Goal: Task Accomplishment & Management: Complete application form

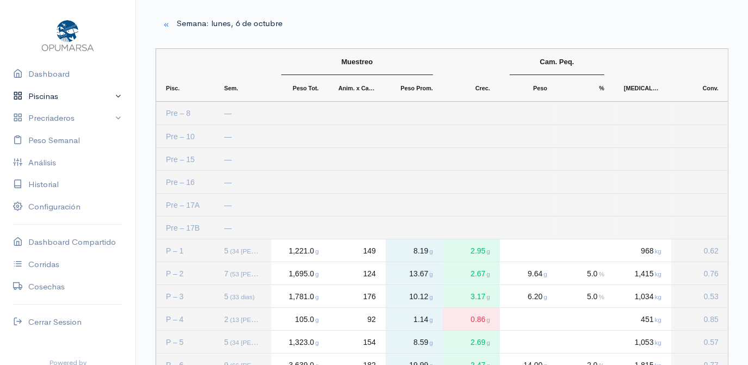
click at [45, 94] on link "Piscinas" at bounding box center [67, 96] width 135 height 22
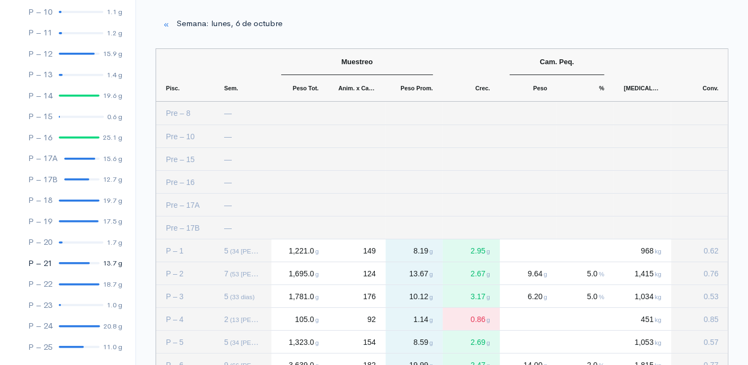
scroll to position [297, 0]
click at [75, 324] on div at bounding box center [79, 324] width 41 height 2
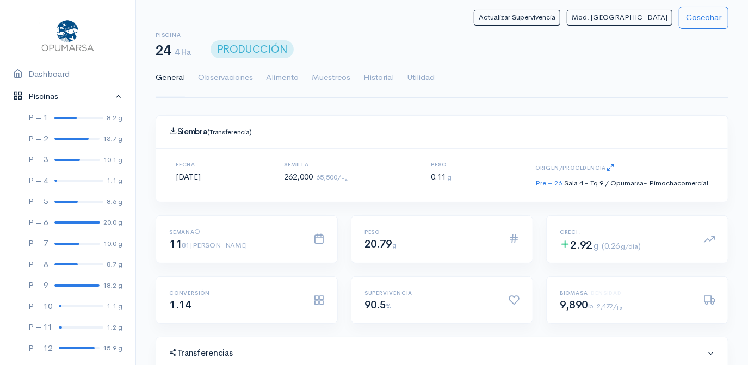
click at [110, 96] on link "Piscinas" at bounding box center [67, 96] width 135 height 22
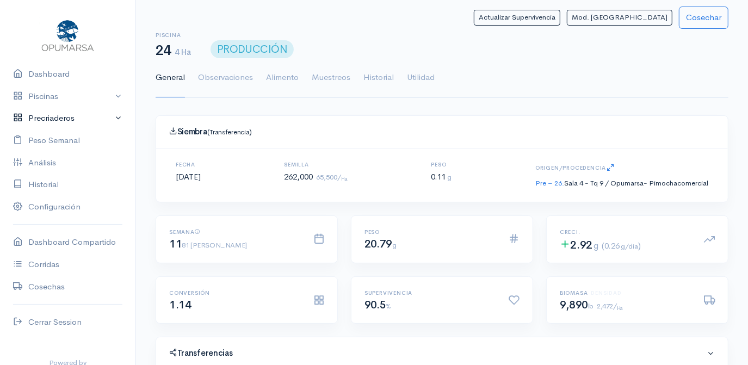
click at [48, 118] on link "Precriaderos" at bounding box center [67, 118] width 135 height 22
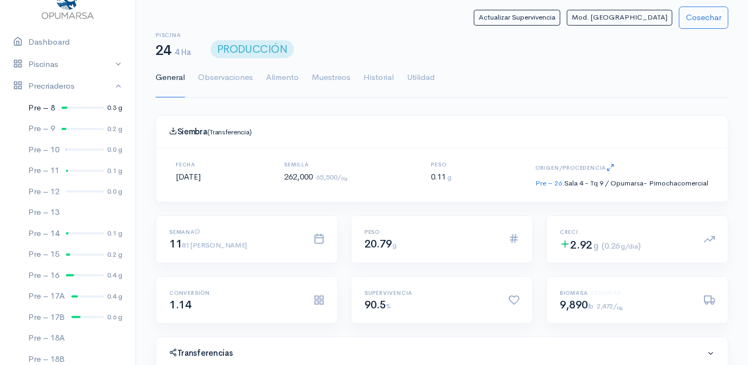
scroll to position [49, 0]
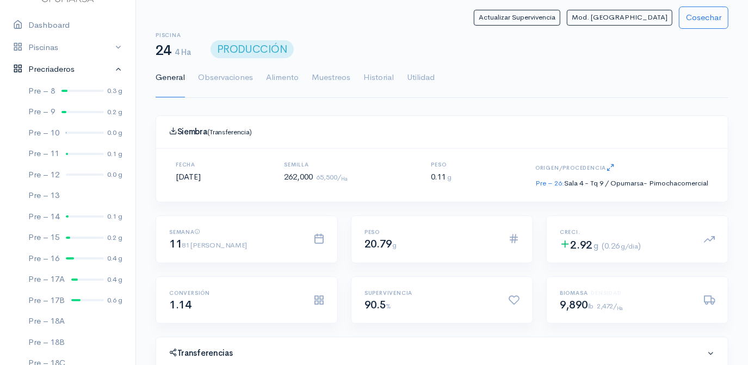
click at [59, 67] on link "Precriaderos" at bounding box center [67, 69] width 135 height 22
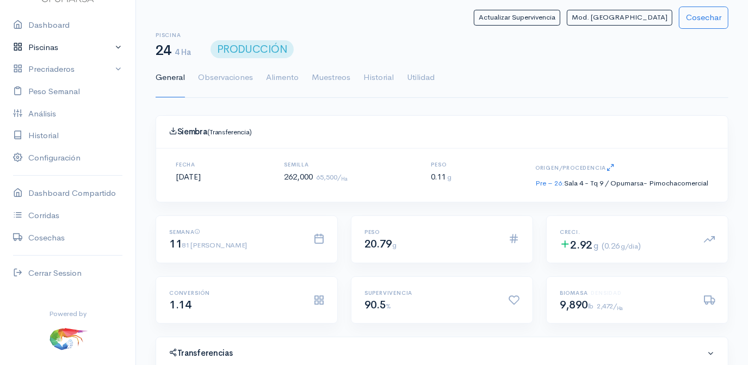
click at [52, 47] on link "Piscinas" at bounding box center [67, 47] width 135 height 22
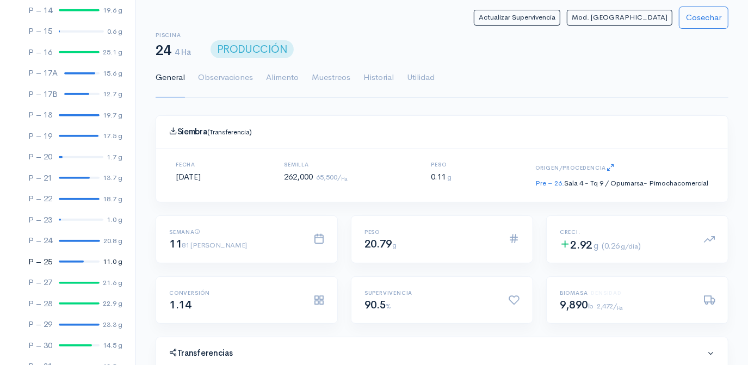
scroll to position [396, 0]
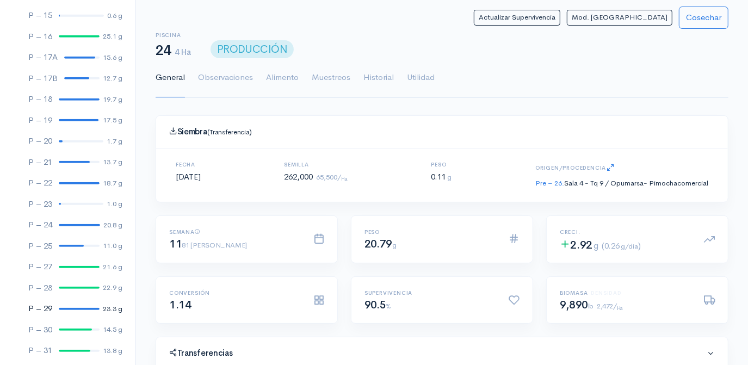
click at [75, 308] on div at bounding box center [79, 309] width 41 height 2
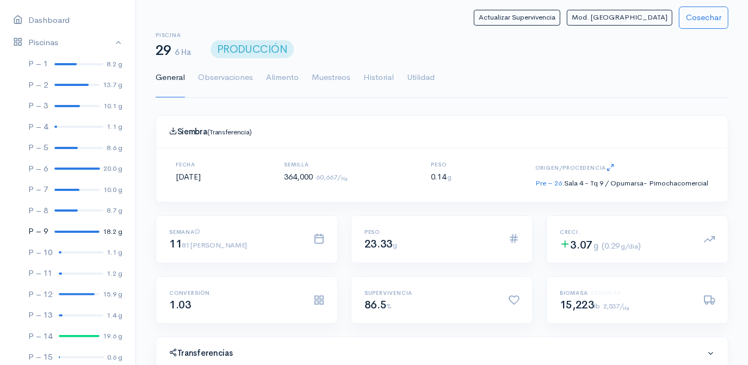
scroll to position [49, 0]
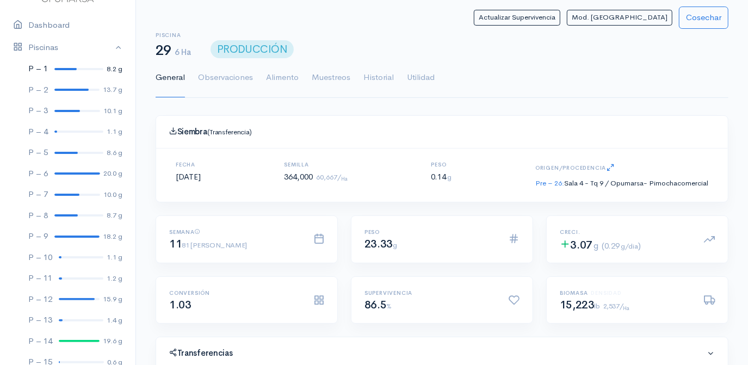
click at [66, 68] on div at bounding box center [65, 69] width 22 height 2
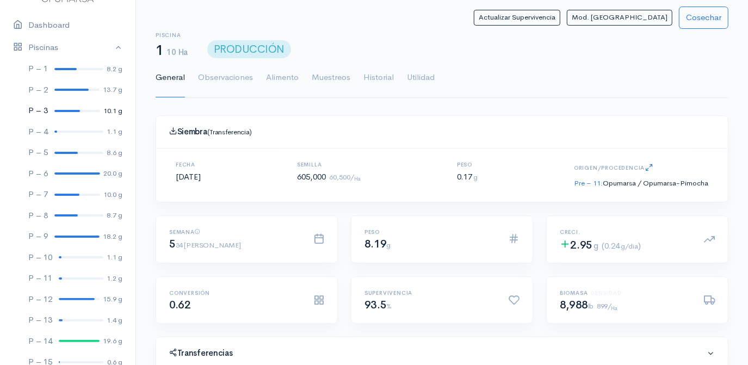
click at [70, 110] on div at bounding box center [67, 111] width 26 height 2
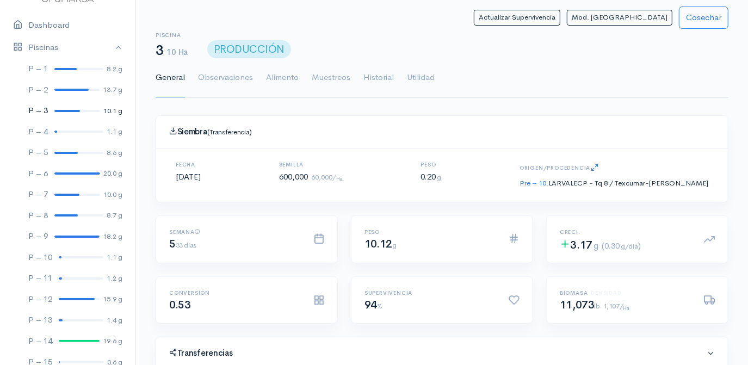
scroll to position [163, 313]
click at [65, 154] on link "P – 5 8.6 g" at bounding box center [67, 152] width 135 height 21
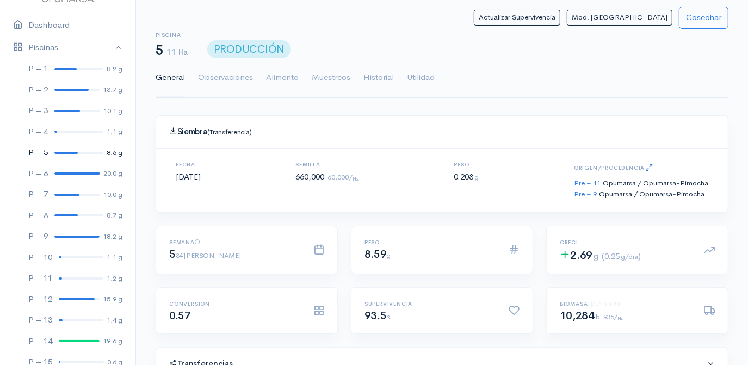
scroll to position [163, 313]
click at [64, 194] on div at bounding box center [66, 195] width 25 height 2
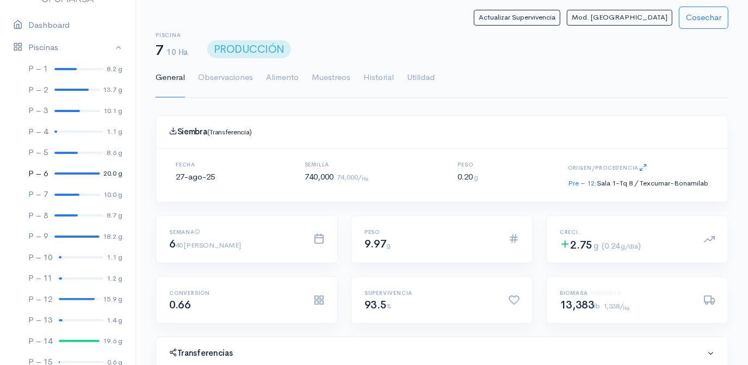
click at [67, 171] on link "P – 6 20.0 g" at bounding box center [67, 173] width 135 height 21
click at [64, 89] on div at bounding box center [71, 90] width 34 height 2
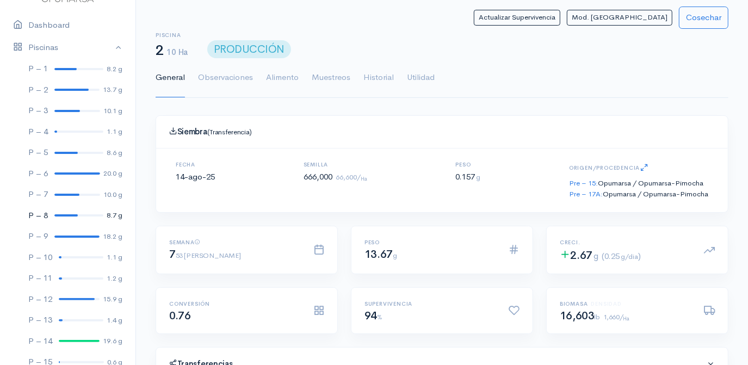
click at [69, 213] on link "P – 8 8.7 g" at bounding box center [67, 215] width 135 height 21
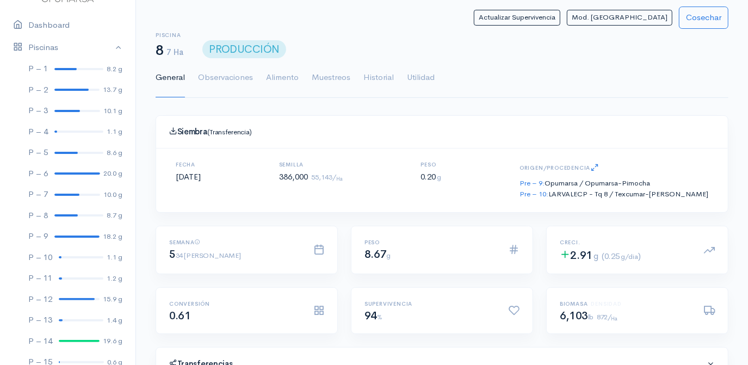
scroll to position [163, 546]
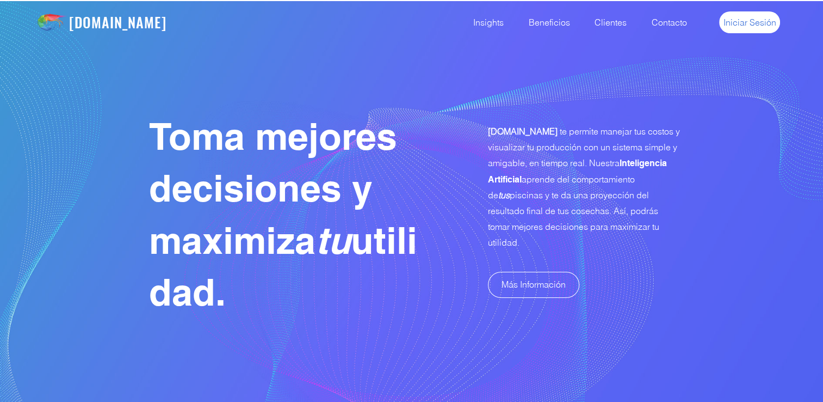
click at [740, 23] on span "Iniciar Sesión" at bounding box center [750, 22] width 53 height 12
click at [747, 21] on span "Iniciar Sesión" at bounding box center [750, 22] width 53 height 12
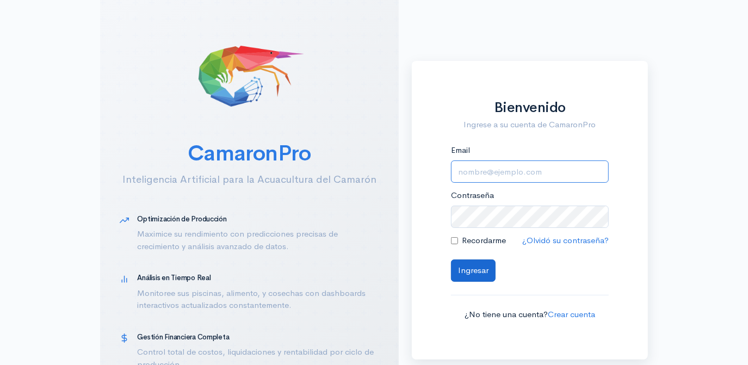
type input "[EMAIL_ADDRESS][DOMAIN_NAME]"
click at [474, 272] on button "Ingresar" at bounding box center [473, 271] width 45 height 22
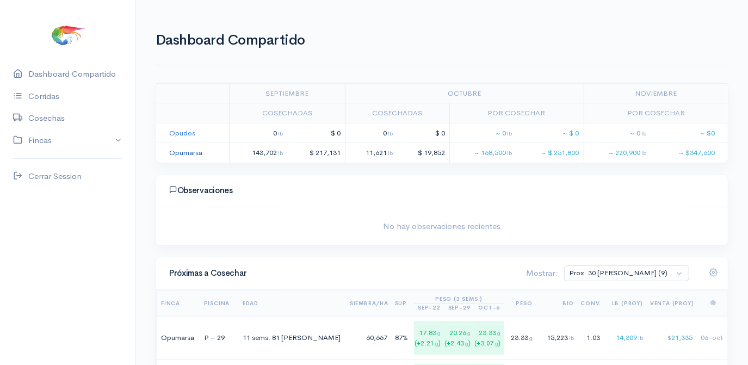
click at [180, 155] on link "Opumarsa" at bounding box center [185, 152] width 33 height 9
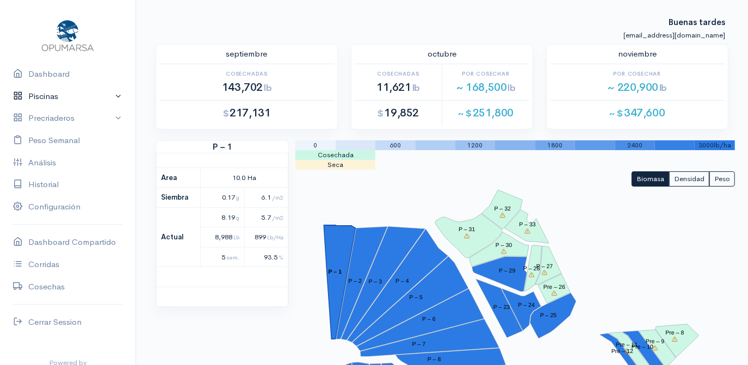
click at [45, 94] on link "Piscinas" at bounding box center [67, 96] width 135 height 22
click at [52, 96] on link "Piscinas" at bounding box center [67, 96] width 135 height 22
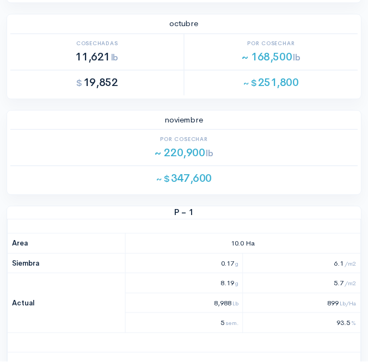
scroll to position [148, 0]
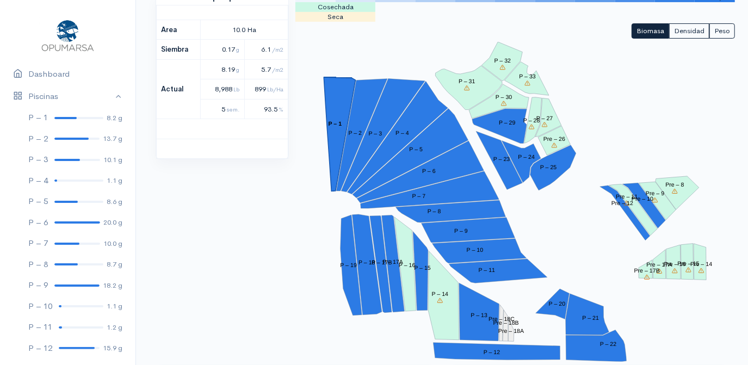
click at [107, 54] on div at bounding box center [67, 35] width 109 height 57
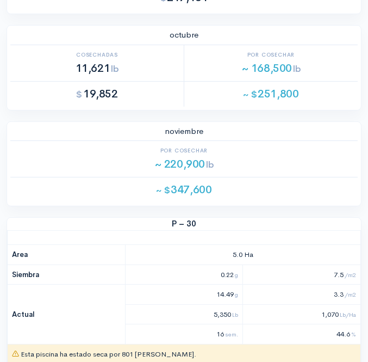
drag, startPoint x: 84, startPoint y: 217, endPoint x: 267, endPoint y: 79, distance: 228.1
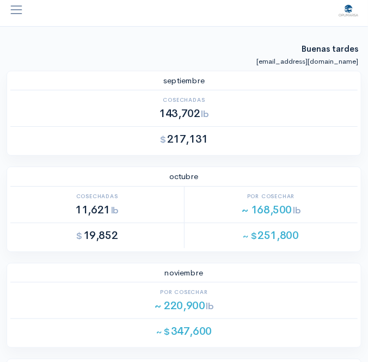
scroll to position [0, 0]
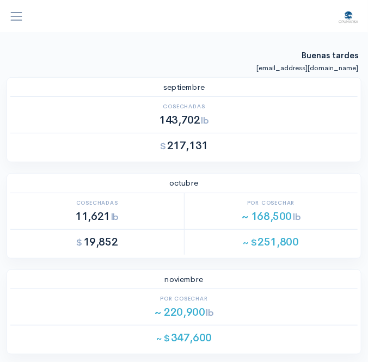
click at [16, 18] on span "button" at bounding box center [16, 16] width 14 height 14
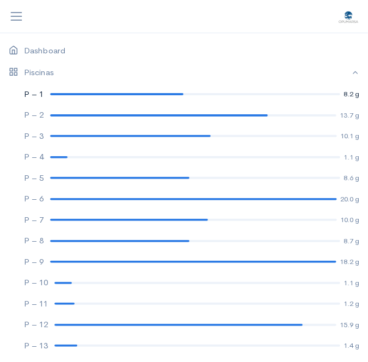
click at [147, 91] on link "P – 1 8.2 g" at bounding box center [184, 94] width 368 height 21
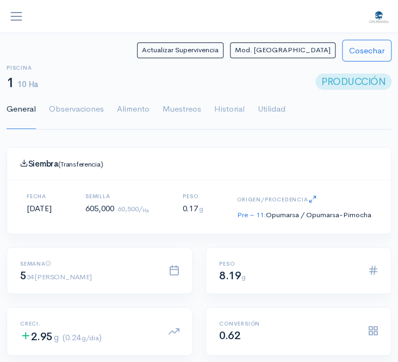
click at [17, 17] on span "button" at bounding box center [16, 16] width 14 height 14
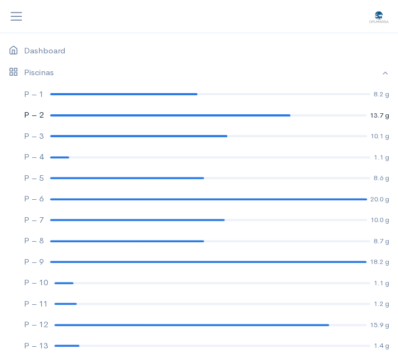
click at [81, 113] on link "P – 2 13.7 g" at bounding box center [199, 114] width 398 height 21
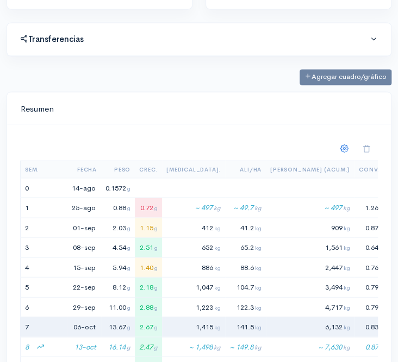
scroll to position [445, 0]
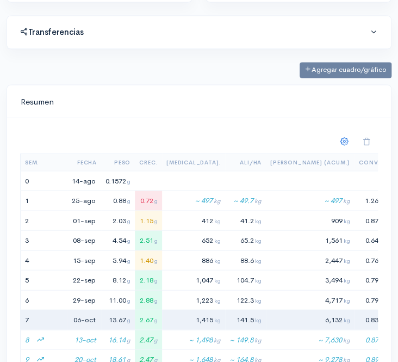
click at [145, 62] on div "Agregar cuadro/gráfico" at bounding box center [199, 70] width 398 height 16
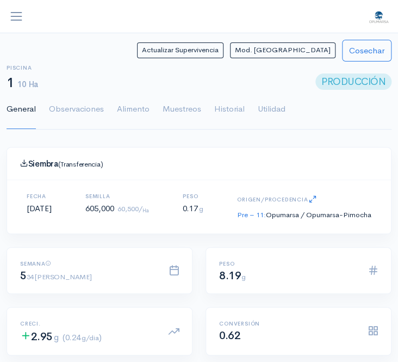
scroll to position [163, 358]
click at [16, 15] on span "button" at bounding box center [16, 16] width 14 height 14
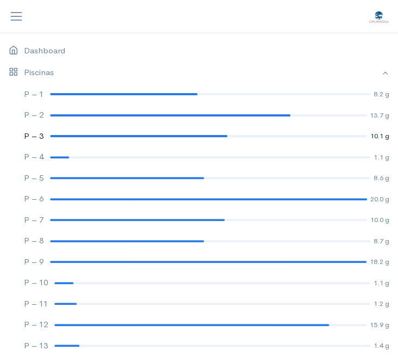
click at [114, 136] on div at bounding box center [138, 136] width 177 height 2
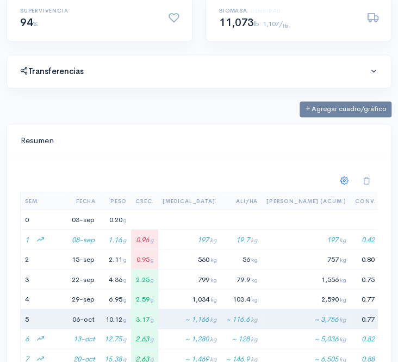
scroll to position [445, 0]
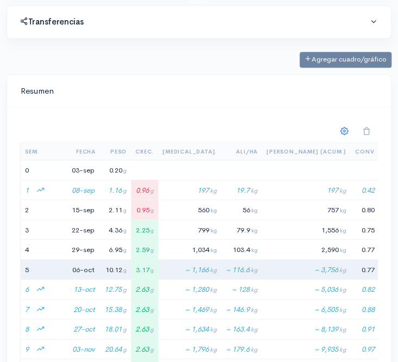
click at [200, 93] on input "Resumen" at bounding box center [199, 90] width 358 height 22
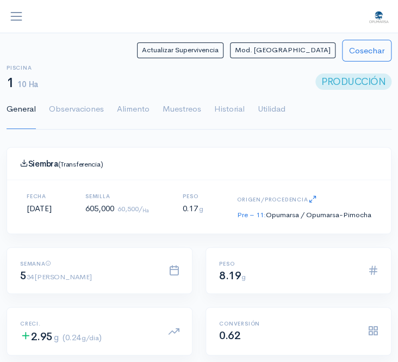
click at [15, 15] on span "button" at bounding box center [16, 16] width 14 height 14
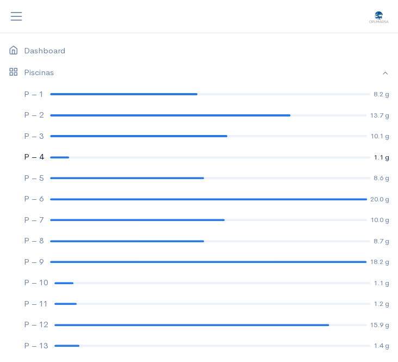
click at [92, 158] on link "P – 4 1.1 g" at bounding box center [199, 156] width 398 height 21
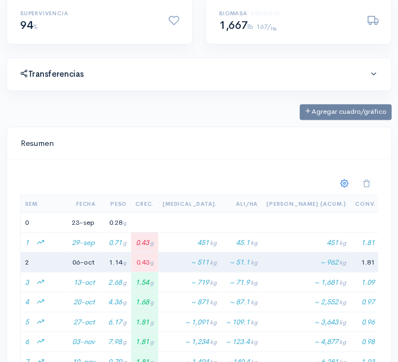
scroll to position [396, 0]
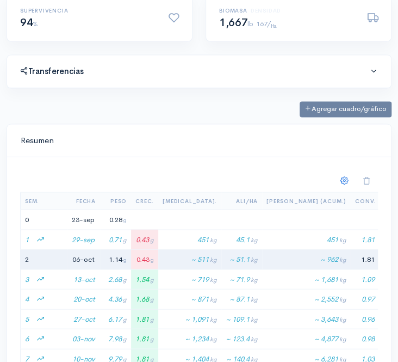
click at [100, 36] on div "Supervivencia 94 %" at bounding box center [99, 19] width 185 height 48
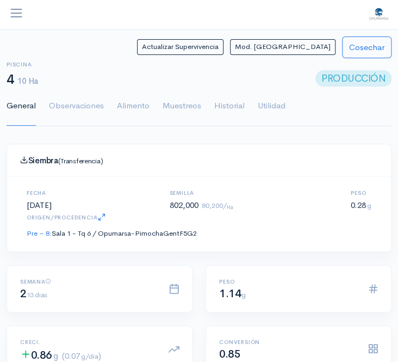
scroll to position [0, 0]
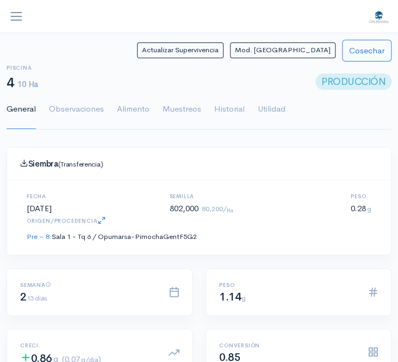
click at [14, 15] on span "button" at bounding box center [16, 16] width 14 height 14
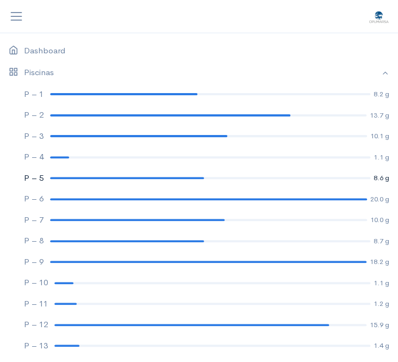
click at [82, 177] on div at bounding box center [127, 178] width 154 height 2
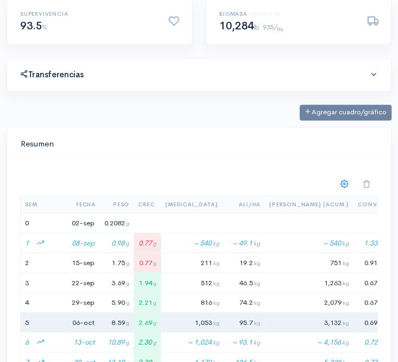
scroll to position [396, 0]
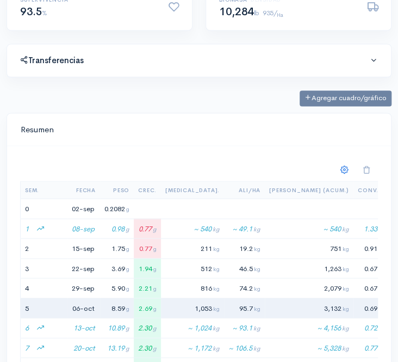
click at [164, 66] on div "Transferencias" at bounding box center [199, 60] width 384 height 33
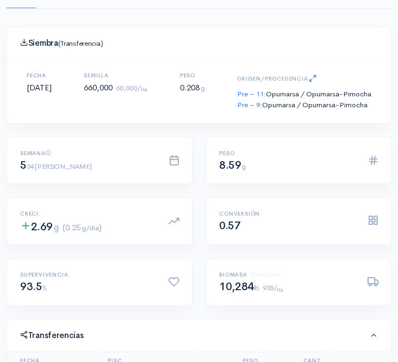
scroll to position [0, 0]
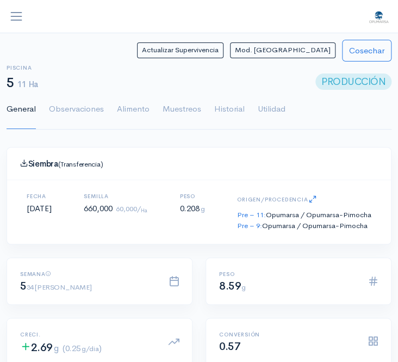
click at [15, 15] on span "button" at bounding box center [16, 16] width 14 height 14
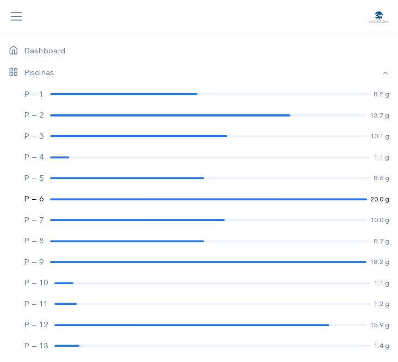
click at [188, 198] on div at bounding box center [208, 199] width 317 height 2
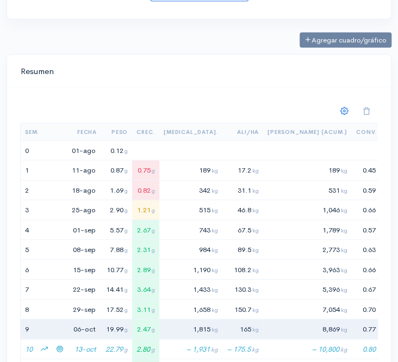
scroll to position [544, 0]
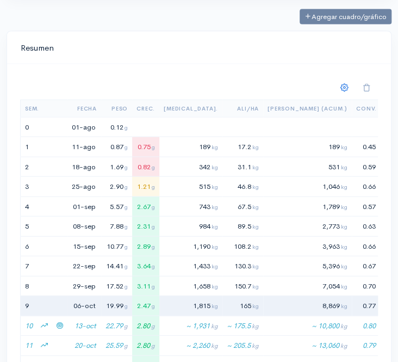
click at [77, 19] on div "Agregar cuadro/gráfico" at bounding box center [199, 17] width 398 height 16
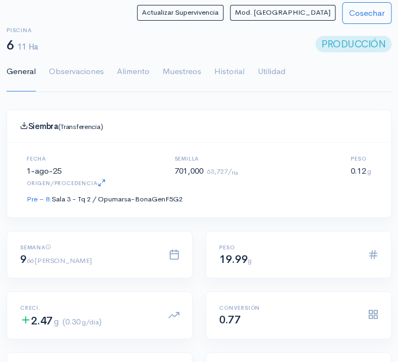
scroll to position [0, 0]
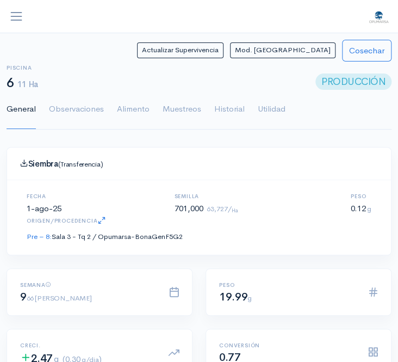
click at [16, 17] on span "button" at bounding box center [16, 16] width 14 height 14
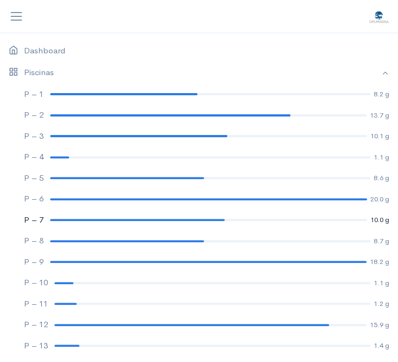
click at [90, 218] on link "P – 7 10.0 g" at bounding box center [199, 219] width 398 height 21
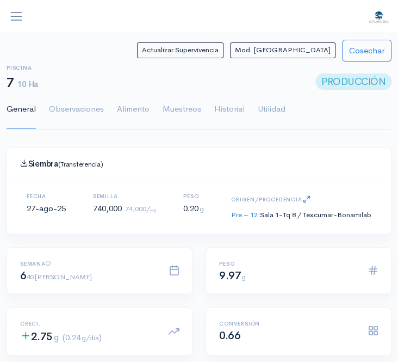
click at [16, 17] on span "button" at bounding box center [16, 16] width 14 height 14
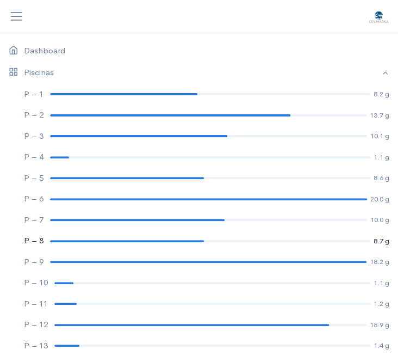
click at [102, 242] on link "P – 8 8.7 g" at bounding box center [199, 240] width 398 height 21
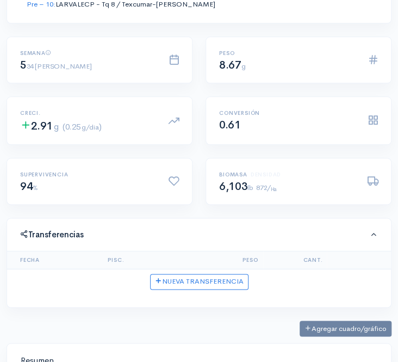
scroll to position [247, 0]
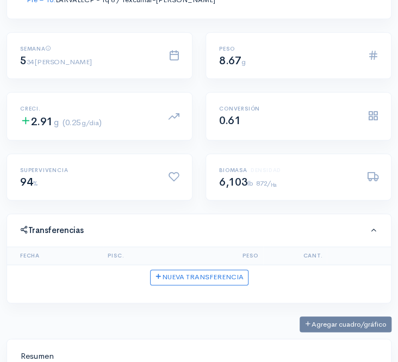
click at [96, 33] on div "Semana 5 34 [PERSON_NAME]" at bounding box center [99, 57] width 185 height 48
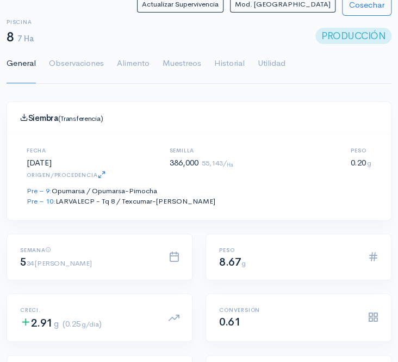
scroll to position [0, 0]
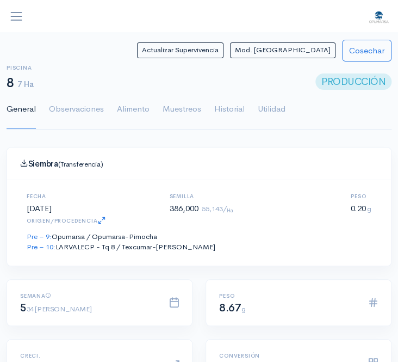
click at [17, 16] on span "button" at bounding box center [16, 16] width 14 height 14
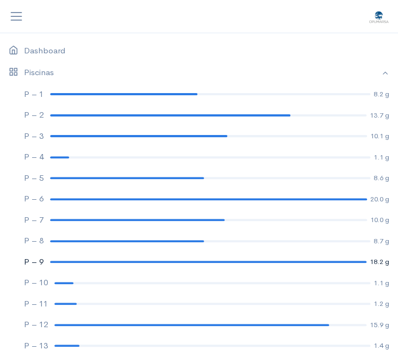
click at [95, 261] on div at bounding box center [208, 262] width 317 height 2
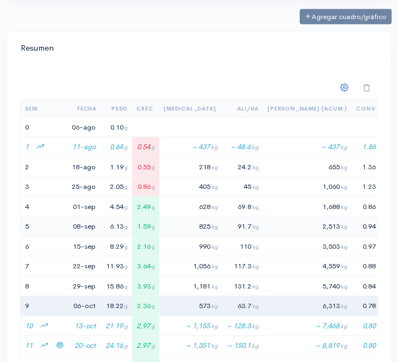
scroll to position [564, 0]
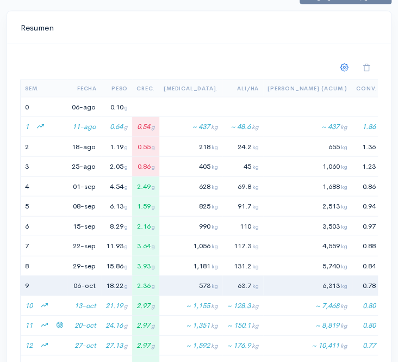
click at [129, 64] on div at bounding box center [199, 68] width 371 height 22
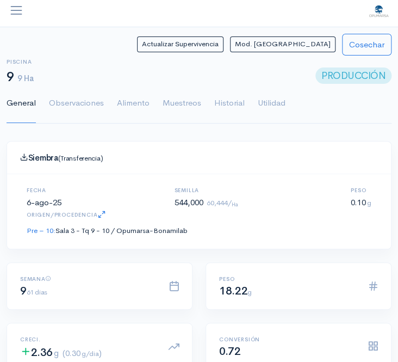
scroll to position [0, 0]
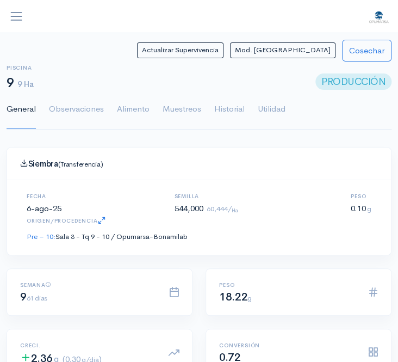
click at [13, 15] on span "button" at bounding box center [16, 16] width 14 height 14
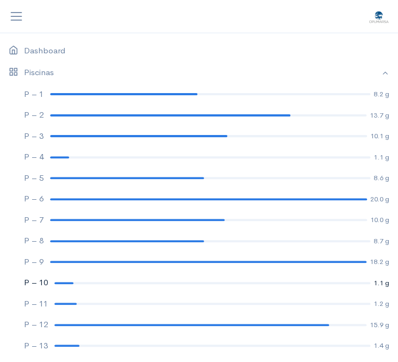
click at [76, 280] on link "P – 10 1.1 g" at bounding box center [199, 282] width 398 height 21
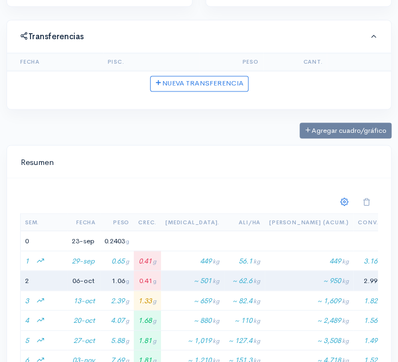
scroll to position [495, 0]
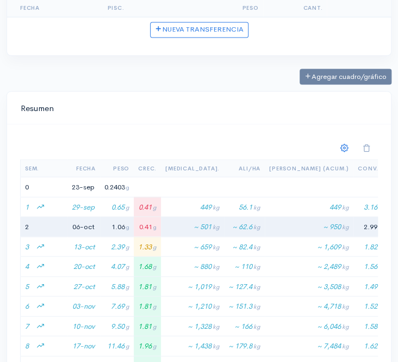
click at [170, 81] on div "Agregar cuadro/gráfico" at bounding box center [199, 80] width 398 height 22
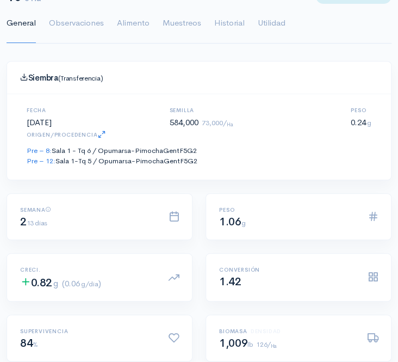
scroll to position [0, 0]
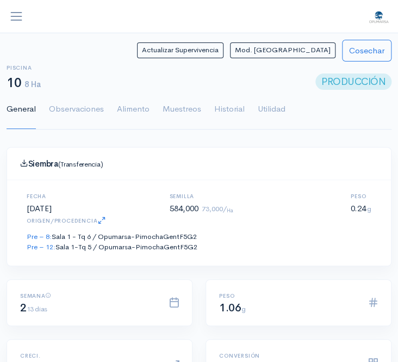
click at [17, 15] on span "button" at bounding box center [16, 16] width 14 height 14
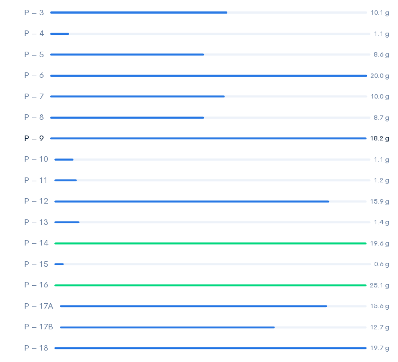
scroll to position [148, 0]
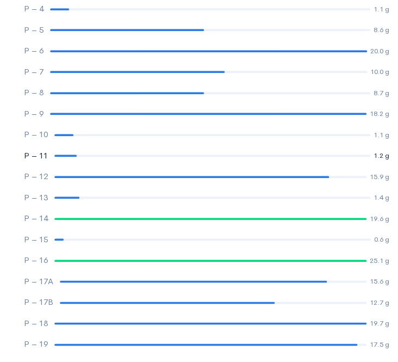
click at [58, 155] on div at bounding box center [65, 156] width 22 height 2
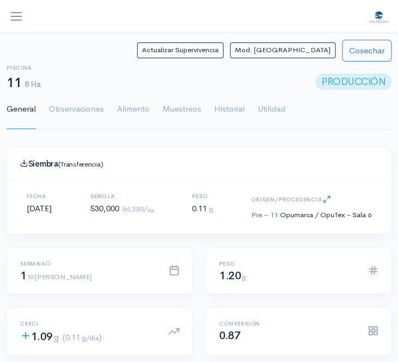
click at [158, 40] on div "Actualizar Supervivencia Mod. Siembra Cosechar" at bounding box center [199, 51] width 385 height 22
click at [13, 14] on span "button" at bounding box center [16, 16] width 14 height 14
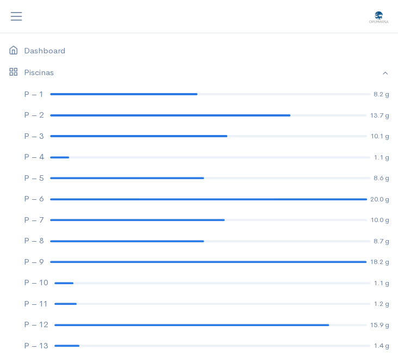
click at [13, 14] on span "button" at bounding box center [16, 16] width 14 height 14
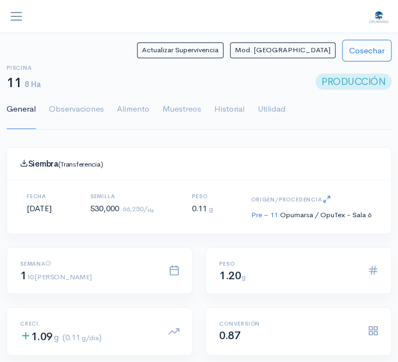
click at [18, 14] on span "button" at bounding box center [16, 16] width 14 height 14
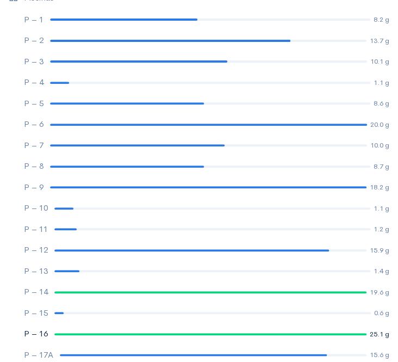
scroll to position [98, 0]
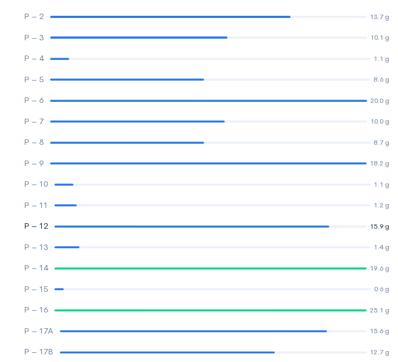
click at [182, 225] on div at bounding box center [191, 226] width 275 height 2
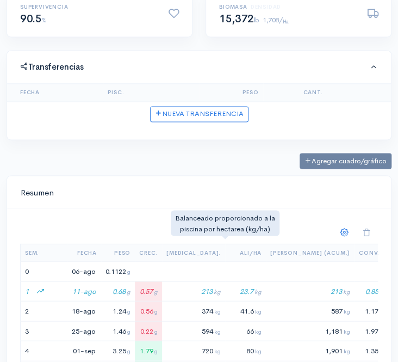
scroll to position [346, 0]
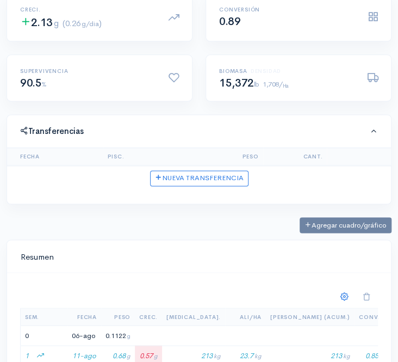
click at [112, 93] on div "Supervivencia 90.5 %" at bounding box center [99, 79] width 185 height 48
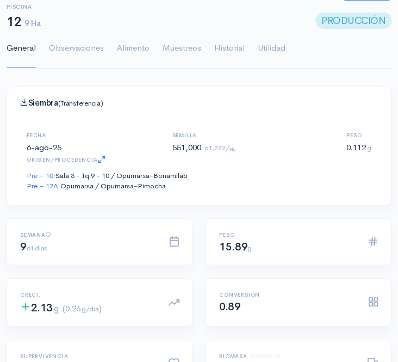
scroll to position [0, 0]
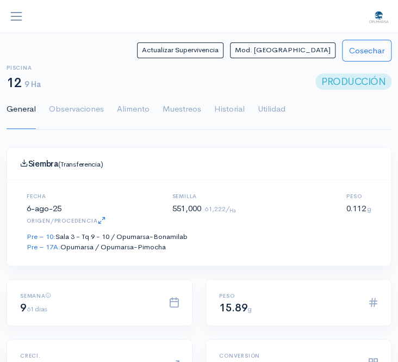
click at [15, 15] on span "button" at bounding box center [16, 16] width 14 height 14
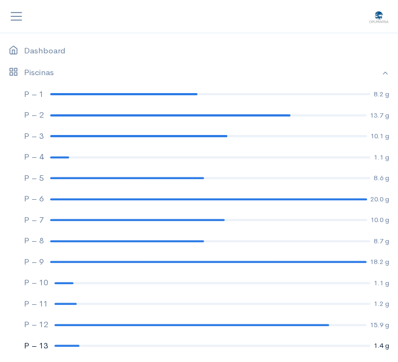
click at [75, 343] on link "P – 13 1.4 g" at bounding box center [199, 345] width 398 height 21
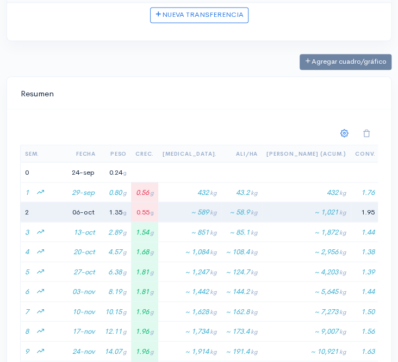
scroll to position [495, 0]
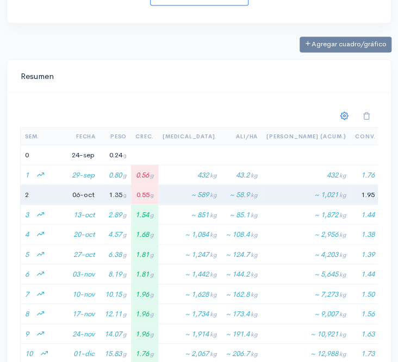
click at [88, 52] on div "Agregar cuadro/gráfico" at bounding box center [199, 44] width 398 height 16
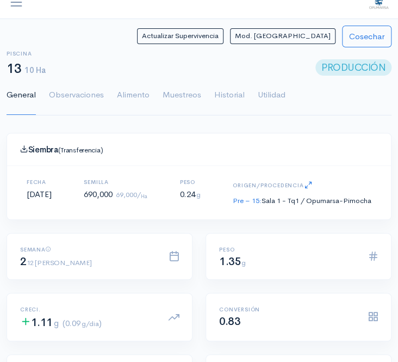
scroll to position [0, 0]
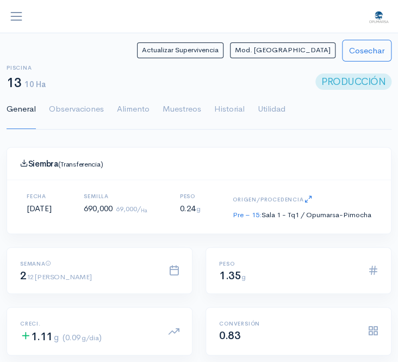
click at [19, 17] on span "button" at bounding box center [16, 16] width 14 height 14
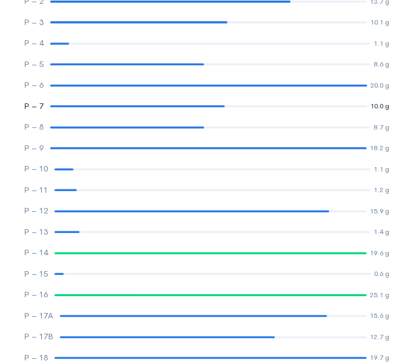
scroll to position [148, 0]
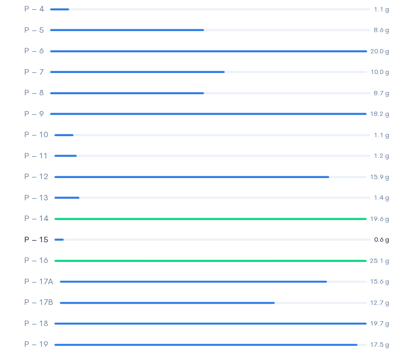
click at [66, 239] on div at bounding box center [212, 239] width 317 height 2
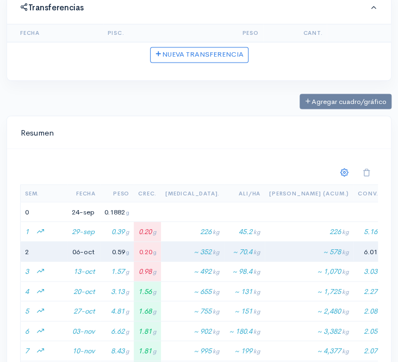
scroll to position [495, 0]
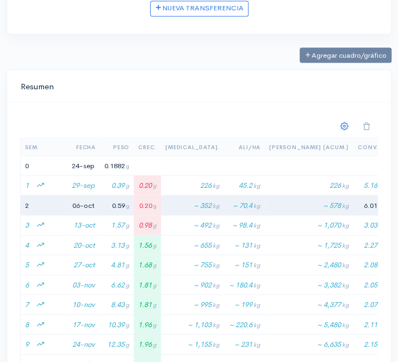
drag, startPoint x: 227, startPoint y: 91, endPoint x: 149, endPoint y: 85, distance: 78.5
click at [226, 91] on div "Resumen" at bounding box center [199, 86] width 384 height 33
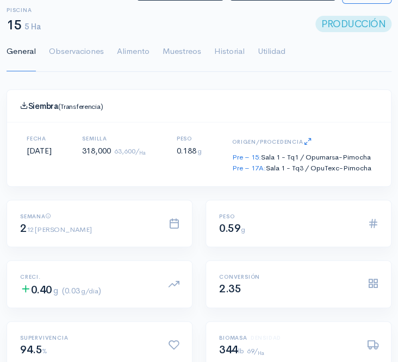
scroll to position [0, 0]
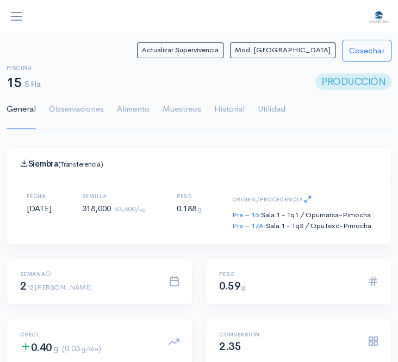
click at [14, 17] on span "button" at bounding box center [16, 16] width 14 height 14
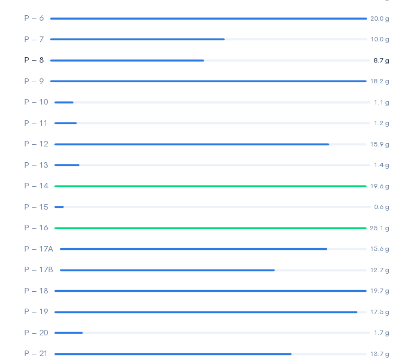
scroll to position [198, 0]
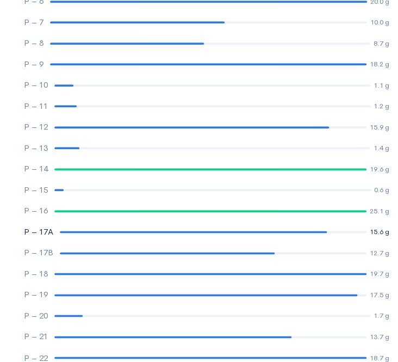
click at [129, 231] on div at bounding box center [193, 232] width 267 height 2
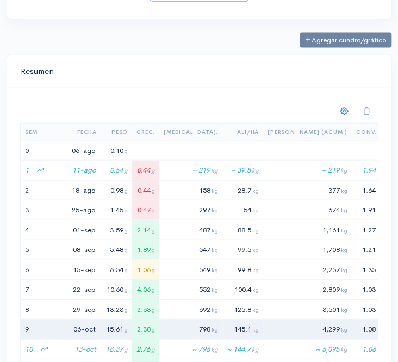
scroll to position [544, 0]
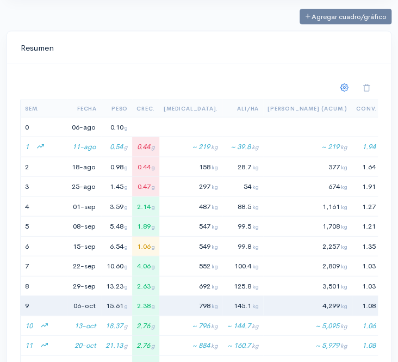
click at [150, 71] on div "Sem. Fecha Peso Crec. [MEDICAL_DATA]. [PERSON_NAME]/[PERSON_NAME] (Acum.) Conv.…" at bounding box center [199, 327] width 384 height 527
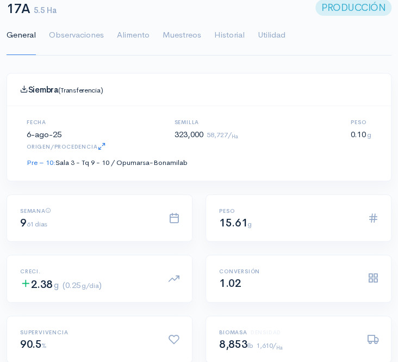
scroll to position [0, 0]
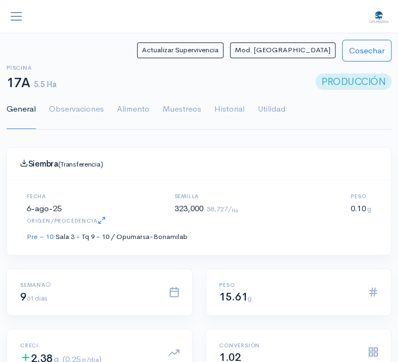
click at [17, 16] on span "button" at bounding box center [16, 16] width 14 height 14
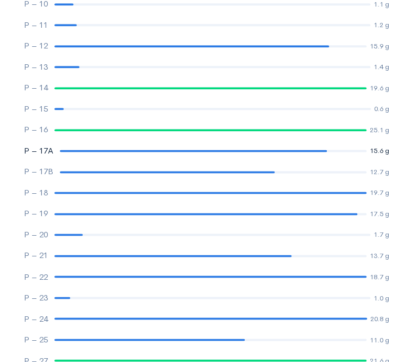
scroll to position [297, 0]
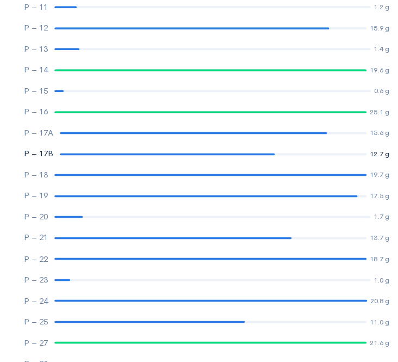
click at [86, 153] on div at bounding box center [167, 154] width 215 height 2
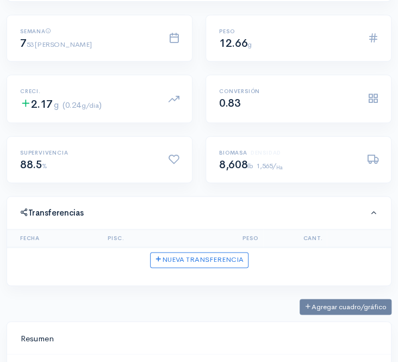
scroll to position [247, 0]
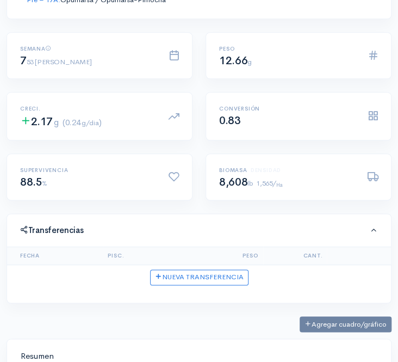
click at [130, 55] on div "Semana 7 53 [PERSON_NAME]" at bounding box center [88, 57] width 148 height 22
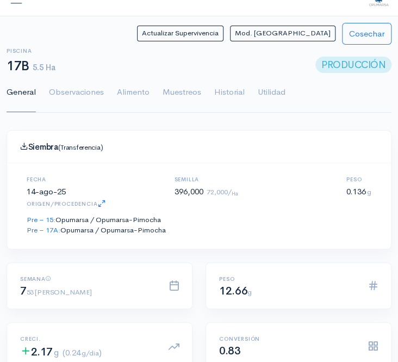
scroll to position [0, 0]
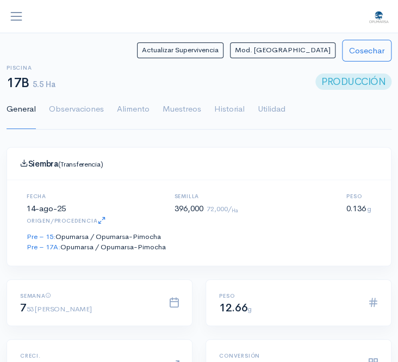
click at [16, 14] on span "button" at bounding box center [16, 16] width 14 height 14
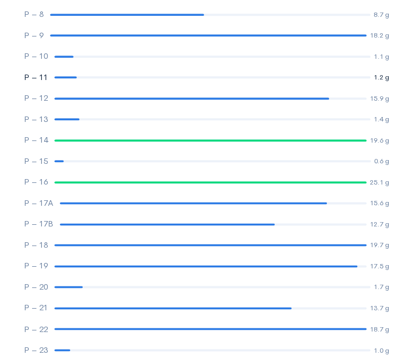
scroll to position [247, 0]
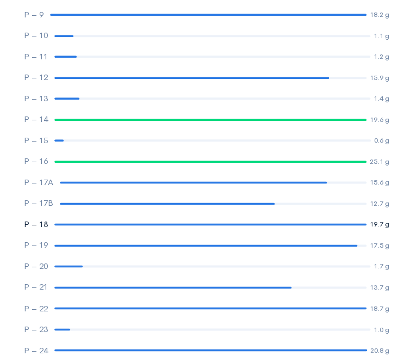
click at [77, 221] on link "P – 18 19.7 g" at bounding box center [199, 224] width 398 height 21
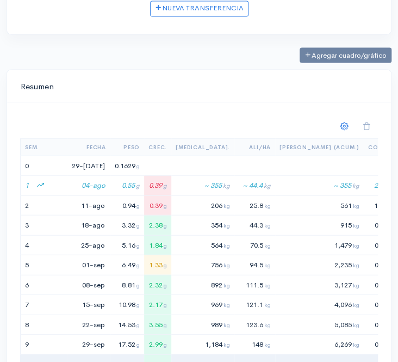
scroll to position [544, 0]
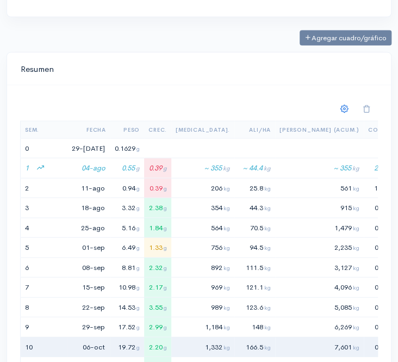
click at [128, 52] on div "Resumen" at bounding box center [199, 68] width 384 height 33
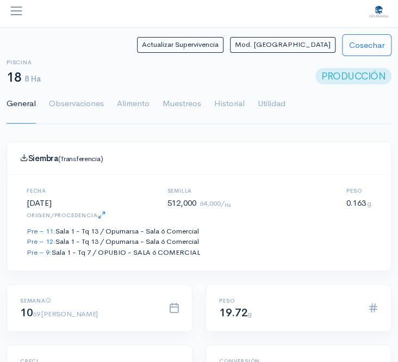
scroll to position [0, 0]
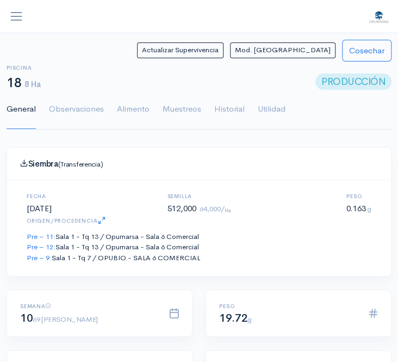
click at [18, 15] on span "button" at bounding box center [16, 16] width 14 height 14
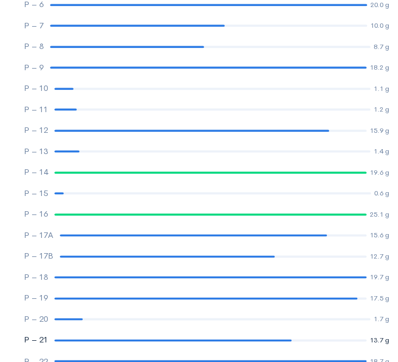
scroll to position [247, 0]
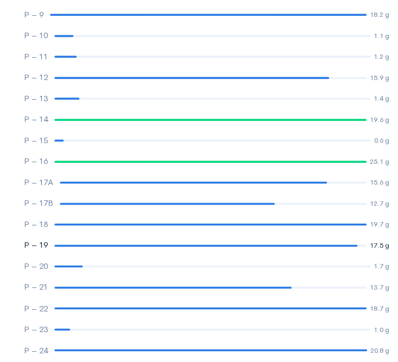
click at [102, 244] on div at bounding box center [205, 245] width 303 height 2
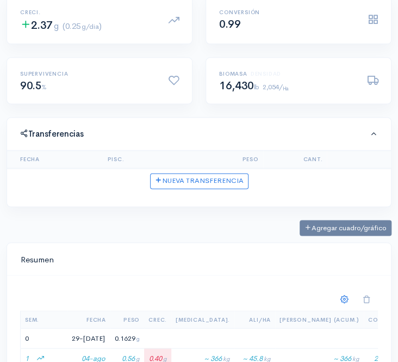
scroll to position [247, 0]
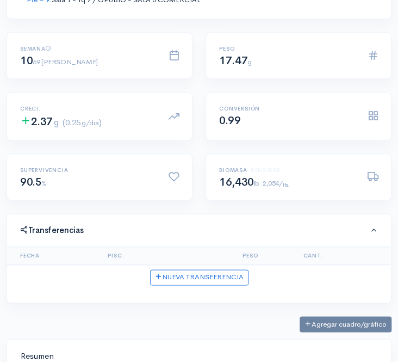
click at [130, 142] on div "Creci. 2.37 g (0.25 g/dia )" at bounding box center [99, 122] width 199 height 61
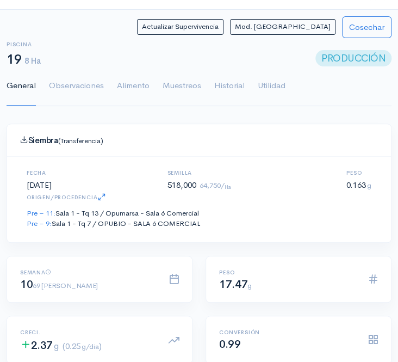
scroll to position [0, 0]
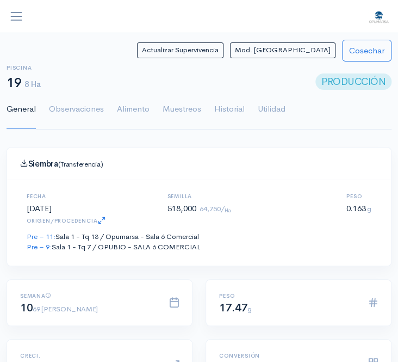
click at [15, 16] on span "button" at bounding box center [16, 16] width 14 height 14
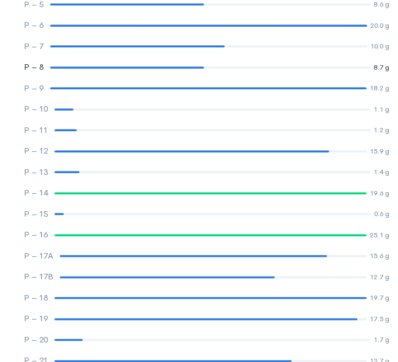
scroll to position [198, 0]
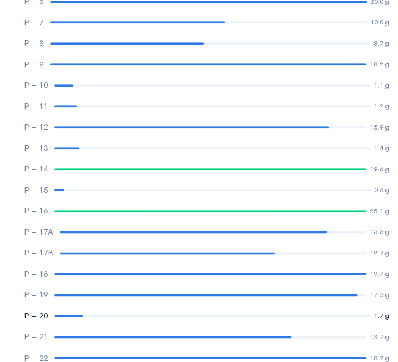
click at [69, 312] on link "P – 20 1.7 g" at bounding box center [199, 315] width 398 height 21
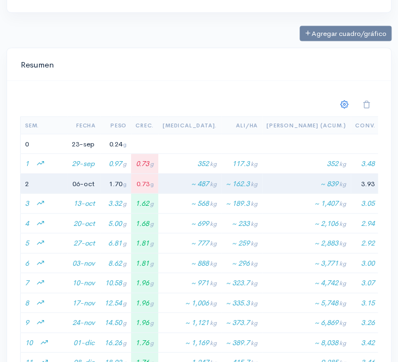
scroll to position [544, 0]
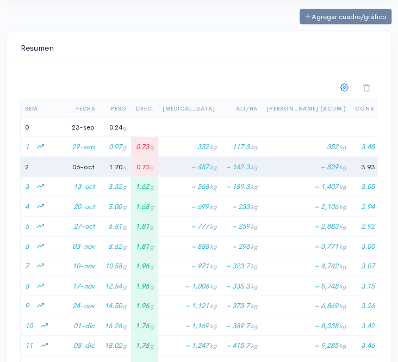
click at [104, 31] on div "Resumen" at bounding box center [199, 47] width 384 height 33
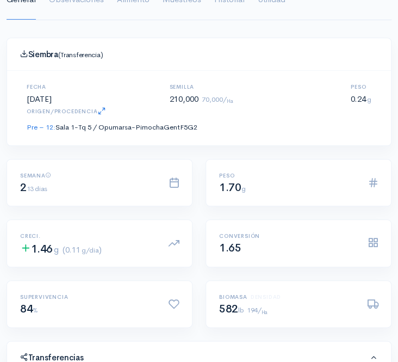
scroll to position [0, 0]
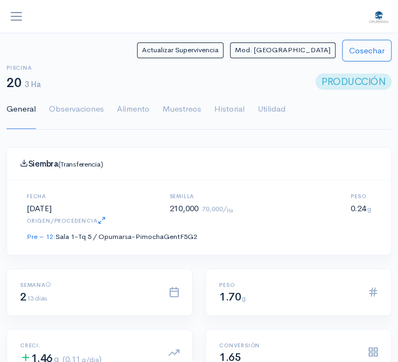
click at [15, 19] on span "button" at bounding box center [16, 16] width 14 height 14
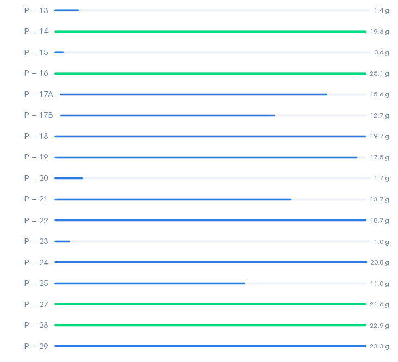
scroll to position [352, 0]
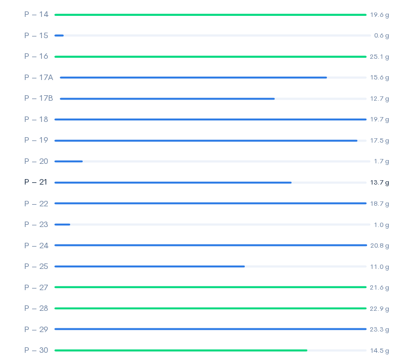
click at [107, 180] on link "P – 21 13.7 g" at bounding box center [199, 181] width 398 height 21
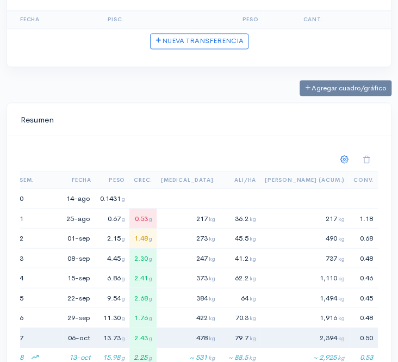
scroll to position [482, 0]
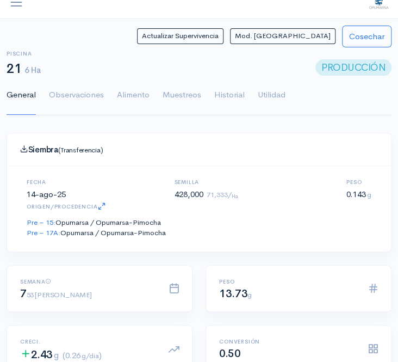
scroll to position [15, 0]
click at [13, 4] on span "button" at bounding box center [16, 2] width 14 height 14
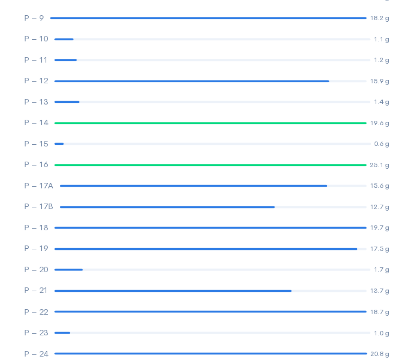
scroll to position [246, 0]
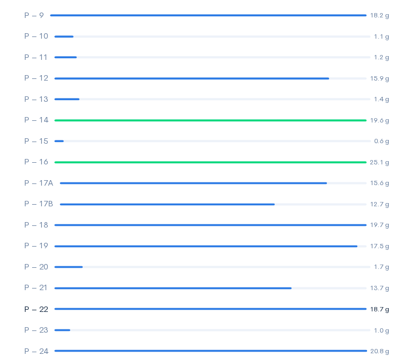
click at [100, 307] on div at bounding box center [210, 308] width 312 height 2
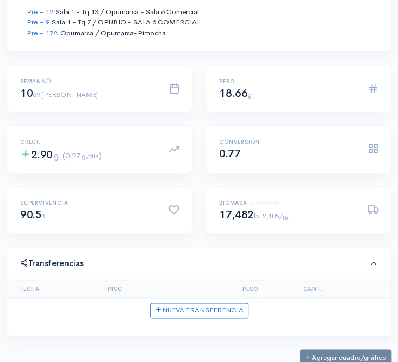
scroll to position [223, 0]
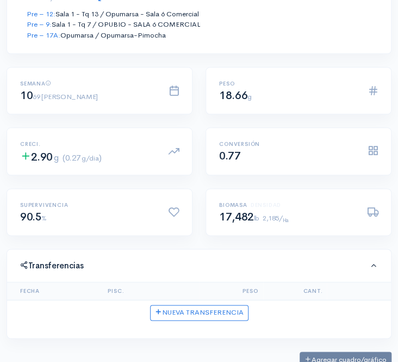
click at [164, 233] on div "Supervivencia 90.5 %" at bounding box center [99, 213] width 185 height 48
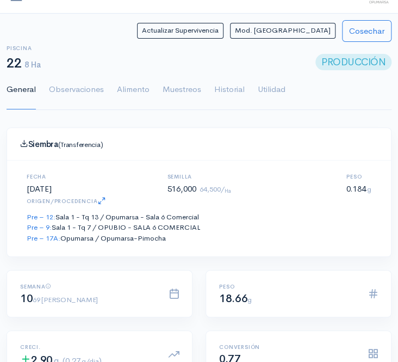
scroll to position [0, 0]
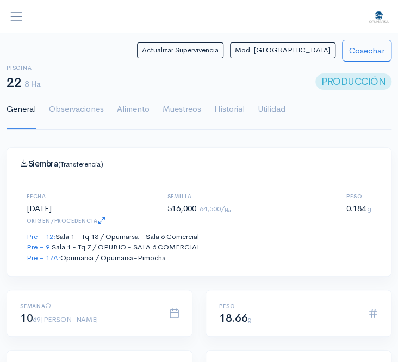
click at [22, 17] on span "button" at bounding box center [16, 16] width 14 height 14
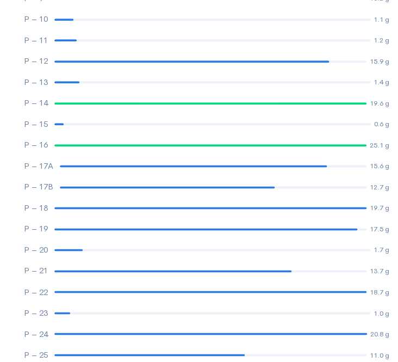
scroll to position [264, 0]
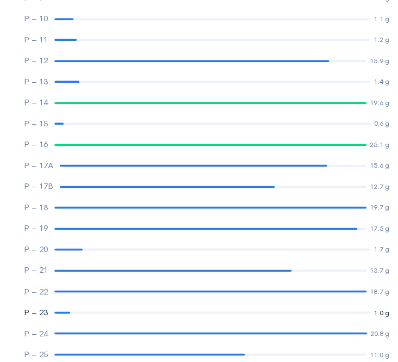
click at [71, 313] on link "P – 23 1.0 g" at bounding box center [199, 311] width 398 height 21
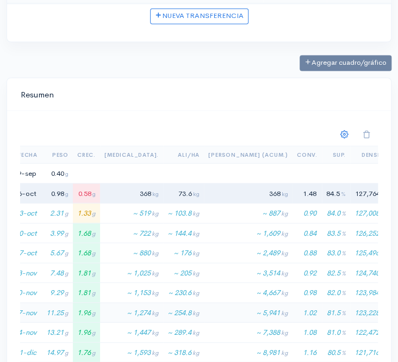
scroll to position [0, 61]
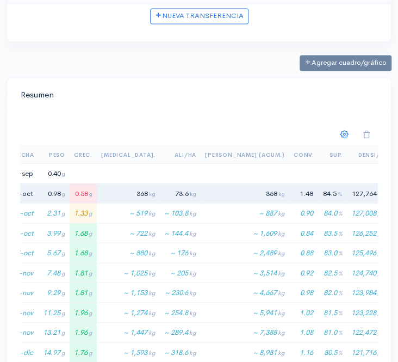
click at [132, 97] on div "Resumen" at bounding box center [199, 94] width 384 height 33
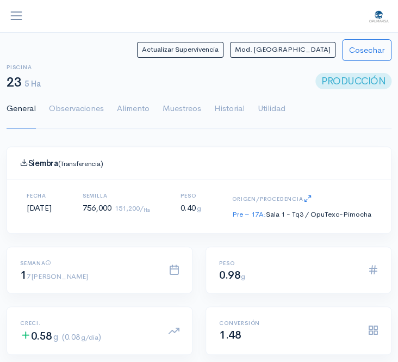
scroll to position [0, 0]
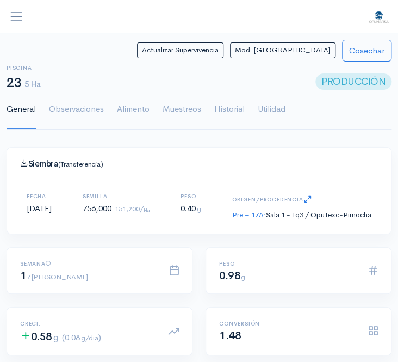
click at [11, 17] on span "button" at bounding box center [16, 16] width 14 height 14
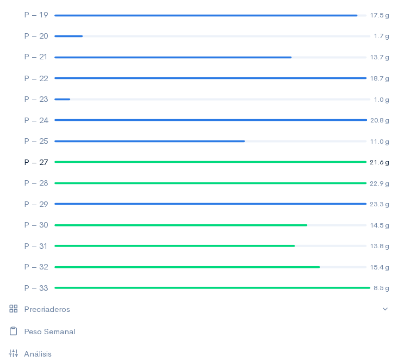
scroll to position [495, 0]
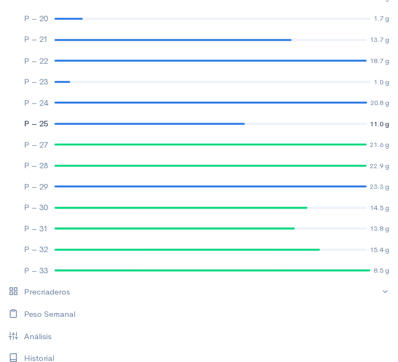
click at [102, 122] on div at bounding box center [149, 123] width 190 height 2
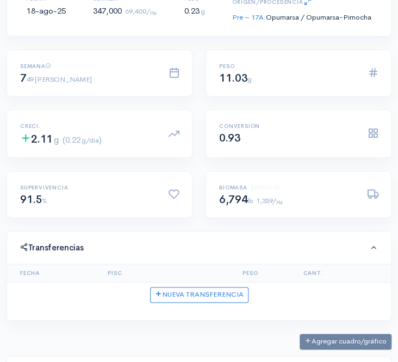
scroll to position [247, 0]
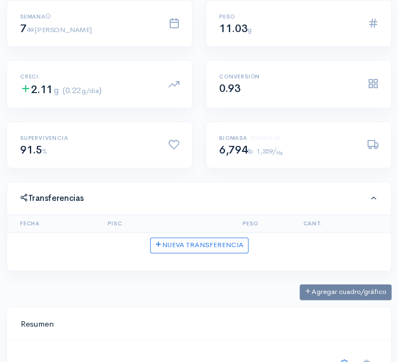
click at [118, 20] on h6 "Semana" at bounding box center [87, 17] width 135 height 6
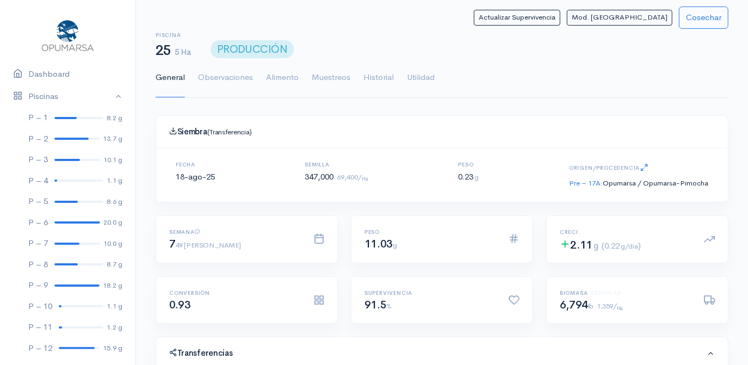
scroll to position [543962, 543812]
click at [40, 75] on link "Dashboard" at bounding box center [67, 74] width 135 height 22
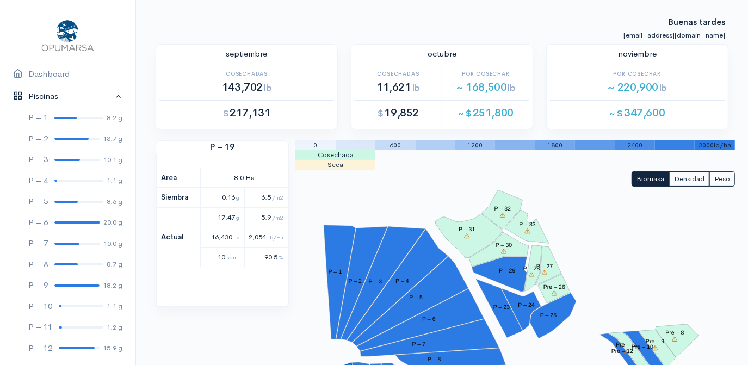
click at [112, 96] on link "Piscinas" at bounding box center [67, 96] width 135 height 22
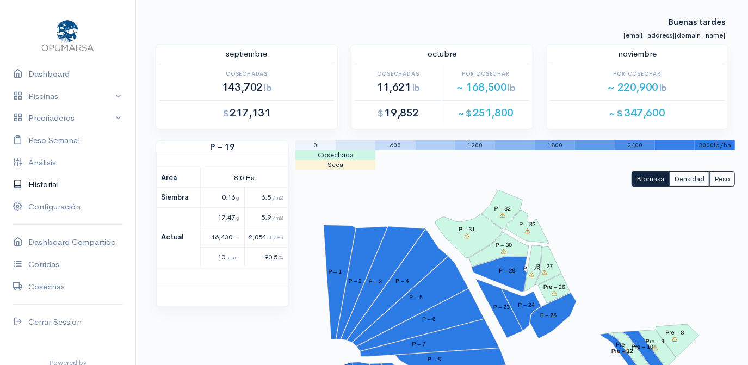
scroll to position [49, 0]
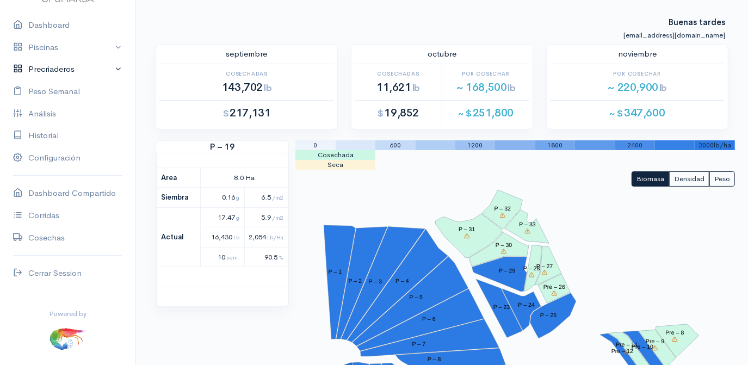
click at [63, 66] on link "Precriaderos" at bounding box center [67, 69] width 135 height 22
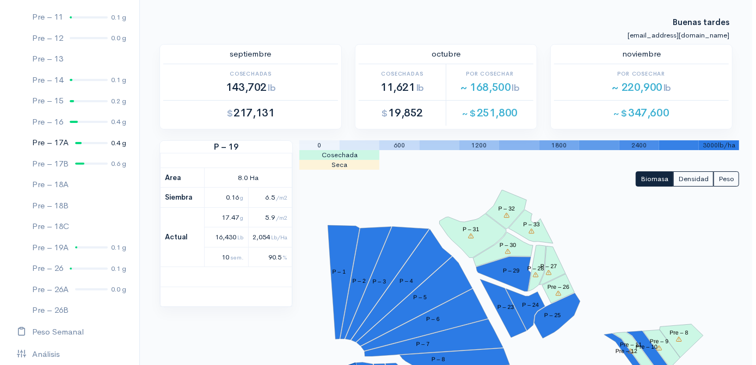
scroll to position [198, 0]
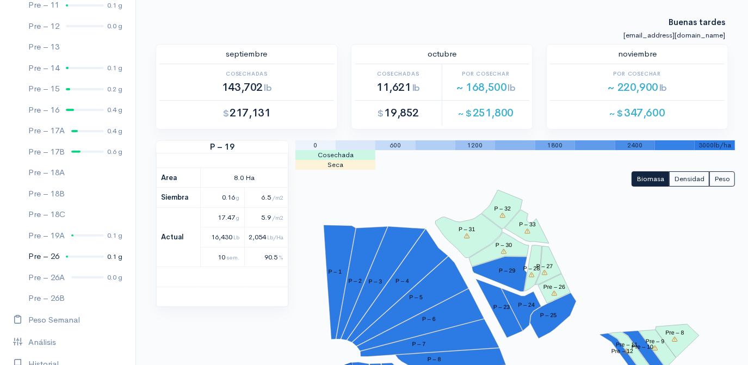
click at [76, 256] on div at bounding box center [85, 257] width 38 height 2
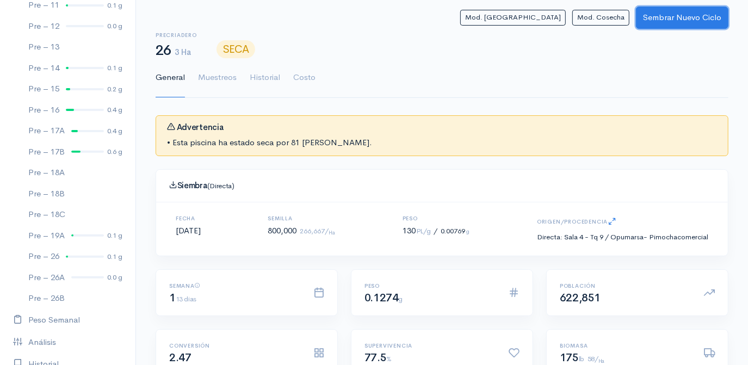
click at [691, 21] on button "Sembrar Nuevo Ciclo" at bounding box center [682, 18] width 93 height 22
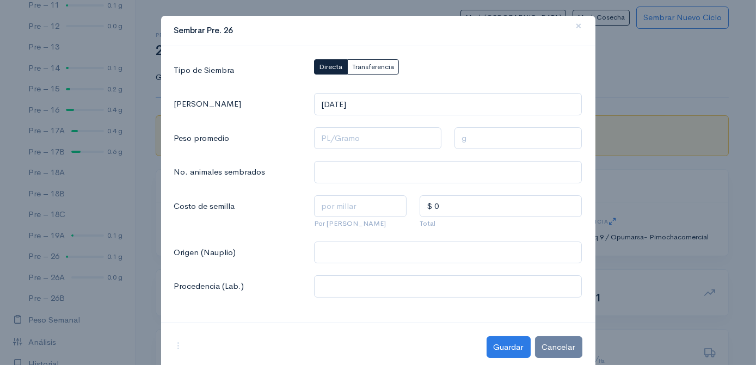
scroll to position [20, 0]
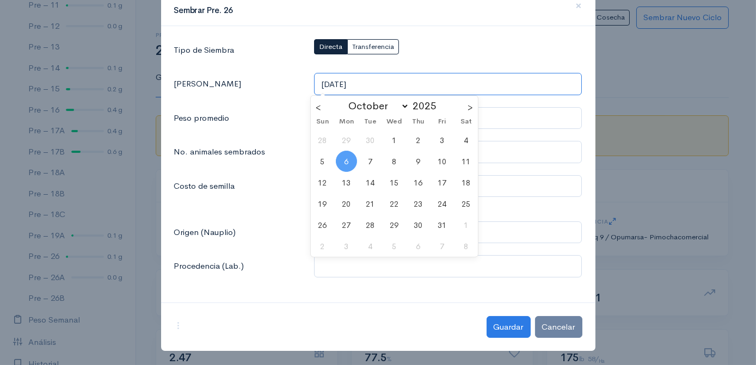
click at [370, 83] on input "[DATE]" at bounding box center [448, 84] width 268 height 22
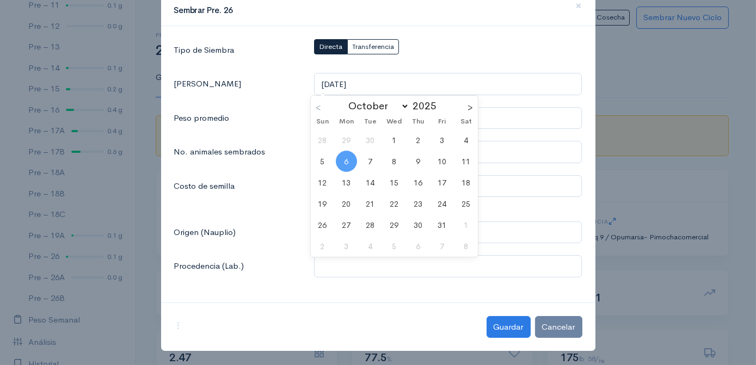
select select "8"
click at [321, 108] on span "<" at bounding box center [319, 105] width 16 height 19
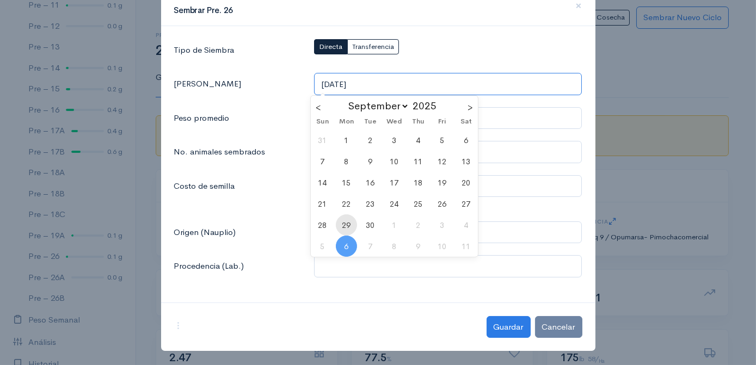
type input "[DATE]"
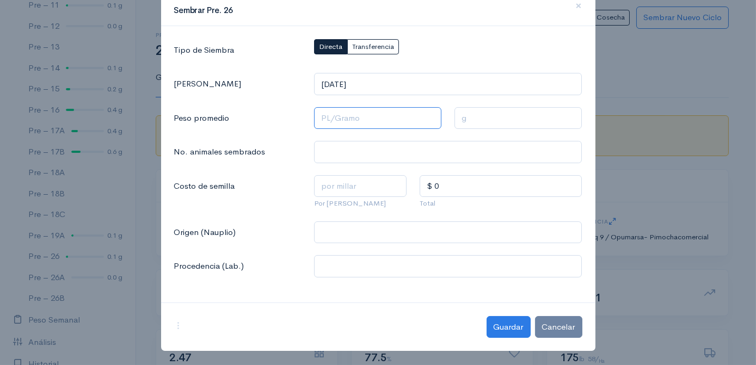
click at [314, 118] on input "text" at bounding box center [377, 118] width 127 height 22
type input "1 Pl/Gramo"
type input "1 g"
type input "10 Pl/Gramo"
type input "0.1 g"
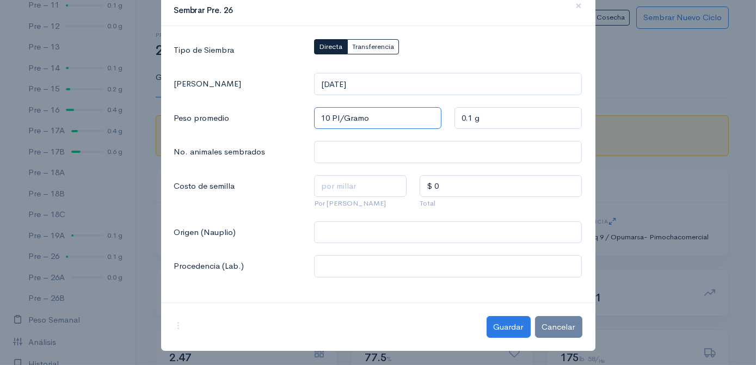
type input "105 Pl/Gramo"
type input "0.0095 g"
click at [387, 115] on input "105 Pl/Gramo" at bounding box center [377, 118] width 127 height 22
type input "105 Pl/Gramo"
click at [328, 155] on input "text" at bounding box center [448, 152] width 268 height 22
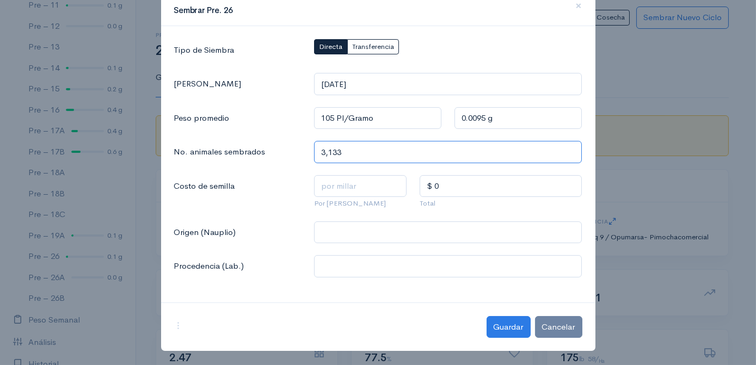
click at [366, 153] on input "3,133" at bounding box center [448, 152] width 268 height 22
click at [373, 152] on input "3,133" at bounding box center [448, 152] width 268 height 22
click at [314, 39] on button "Directa" at bounding box center [330, 47] width 33 height 16
click at [373, 152] on input "3,133" at bounding box center [448, 152] width 268 height 22
click at [314, 39] on button "Directa" at bounding box center [330, 47] width 33 height 16
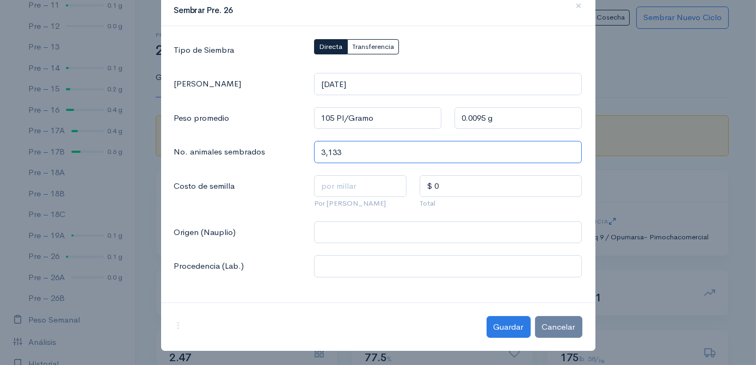
type input "3,133,000"
click at [317, 187] on input "text" at bounding box center [360, 186] width 93 height 22
type input "$ 1"
type input "$ 3,133"
type input "$ 1.5"
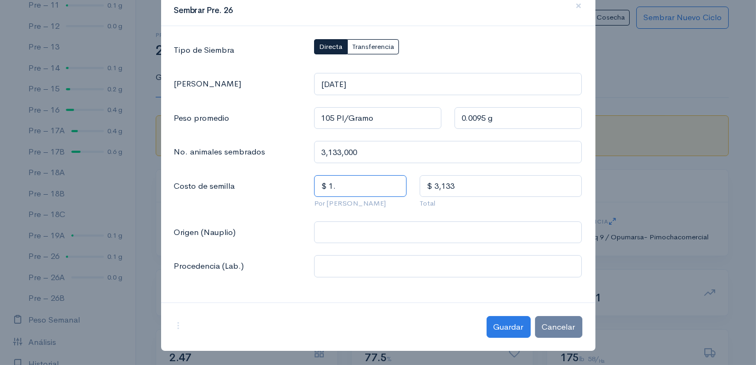
type input "$ 4,699.5"
type input "$ 1.5"
click at [327, 237] on input "text" at bounding box center [448, 232] width 268 height 22
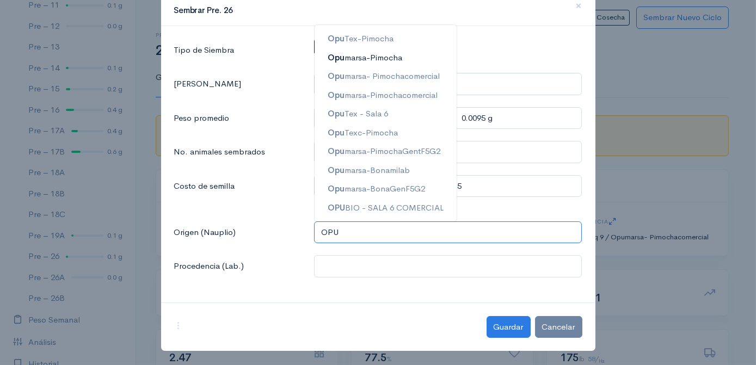
click at [373, 57] on ngb-highlight "Opu marsa-Pimocha" at bounding box center [365, 57] width 75 height 10
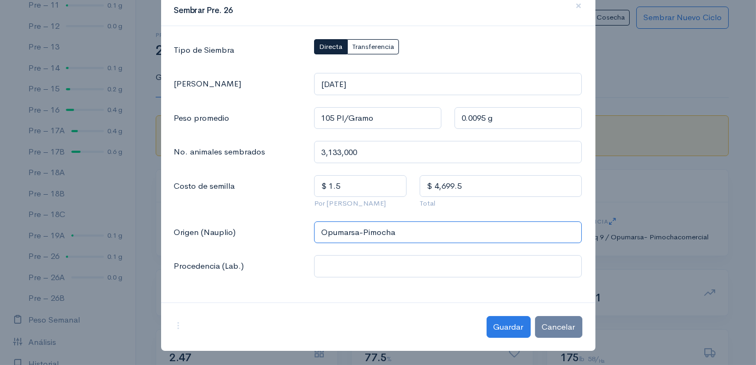
type input "Opumarsa-Pimocha"
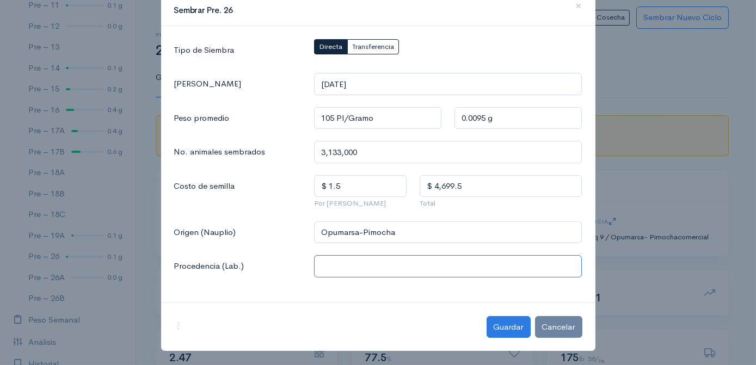
click at [323, 269] on input "text" at bounding box center [448, 266] width 268 height 22
click at [341, 263] on input "Sala 3-Tq 9-12" at bounding box center [448, 266] width 268 height 22
click at [345, 266] on input "Sala 3 -Tq 9-12" at bounding box center [448, 266] width 268 height 22
click at [382, 266] on input "Sala 3 - Tq 9-12" at bounding box center [448, 266] width 268 height 22
type input "Sala 3 - Tq 9-12"
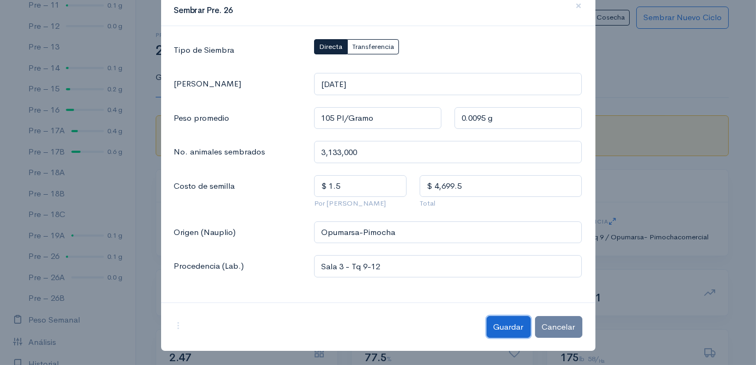
click at [512, 324] on button "Guardar" at bounding box center [508, 327] width 44 height 22
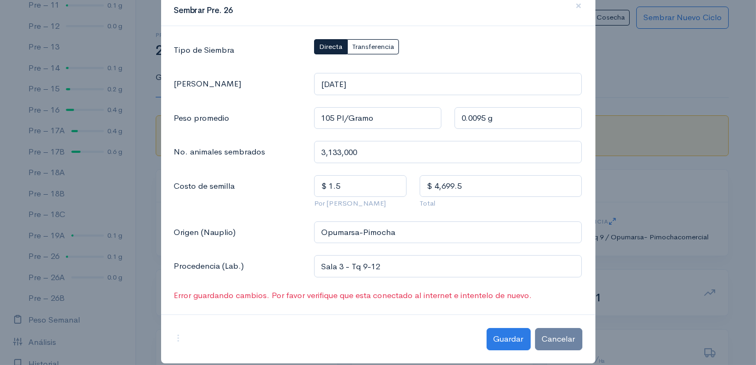
click at [660, 108] on ngb-modal-window "Sembrar Pre. 26 × Tipo de Siembra Directa Transferencia Fecha Siembra [DATE] Pe…" at bounding box center [378, 182] width 756 height 365
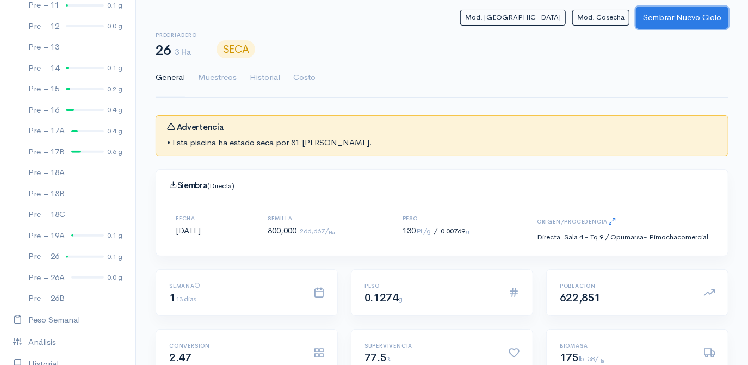
click at [689, 14] on button "Sembrar Nuevo Ciclo" at bounding box center [682, 18] width 93 height 22
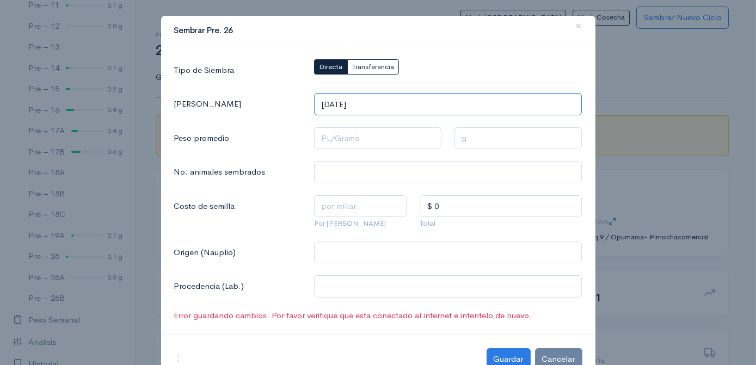
click at [371, 103] on input "[DATE]" at bounding box center [448, 104] width 268 height 22
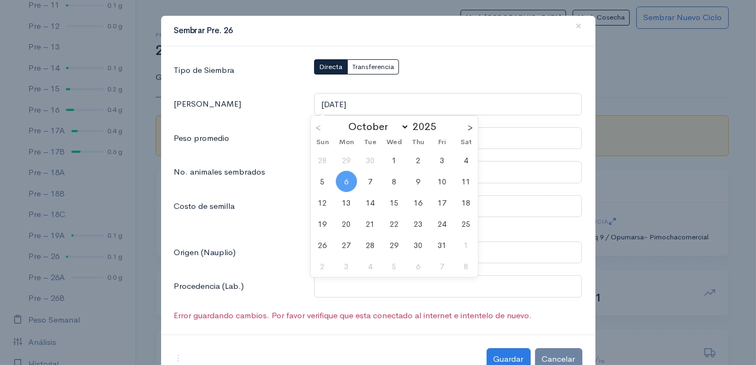
select select "8"
click at [319, 127] on span "<" at bounding box center [319, 125] width 16 height 19
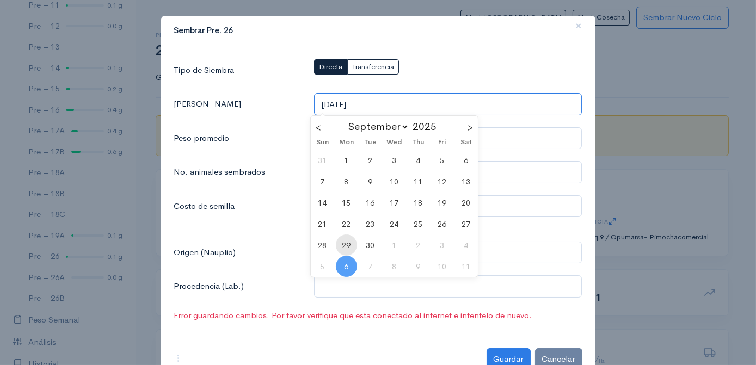
type input "[DATE]"
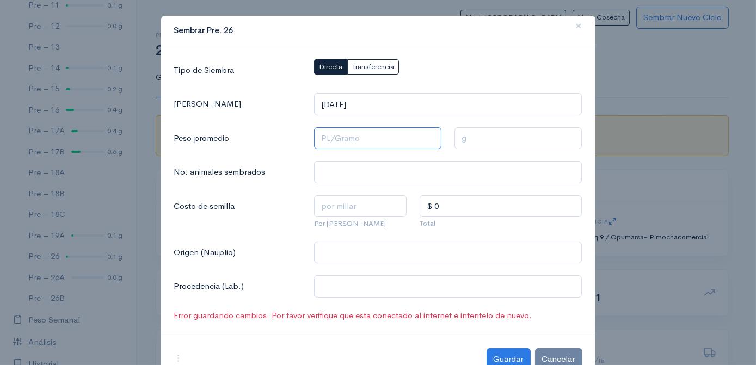
click at [314, 135] on input "text" at bounding box center [377, 138] width 127 height 22
type input "1 Pl/Gramo"
type input "1 g"
type input "10 Pl/Gramo"
type input "0.1 g"
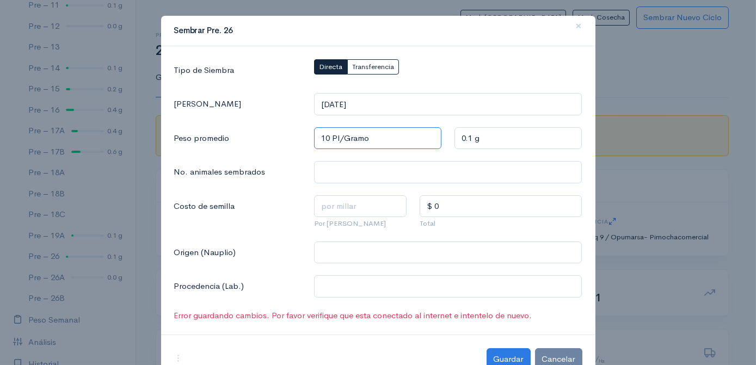
type input "105 Pl/Gramo"
type input "0.0095 g"
type input "105 Pl/Gramo"
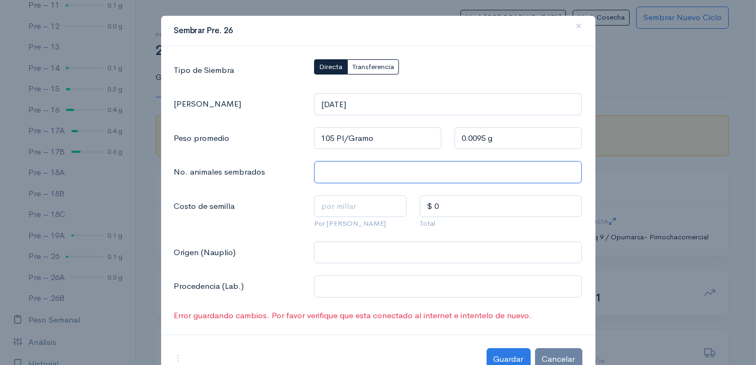
click at [324, 172] on input "text" at bounding box center [448, 172] width 268 height 22
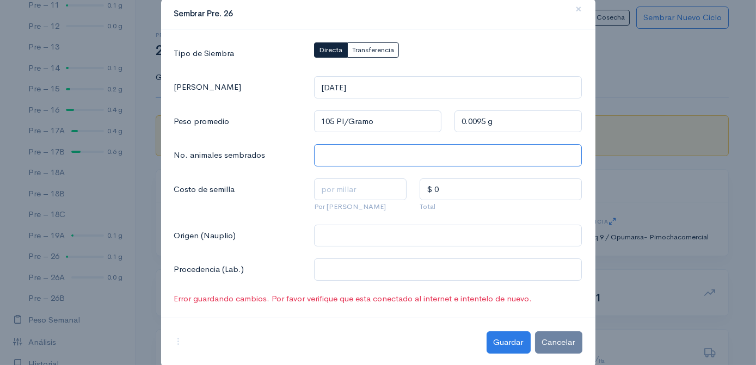
scroll to position [33, 0]
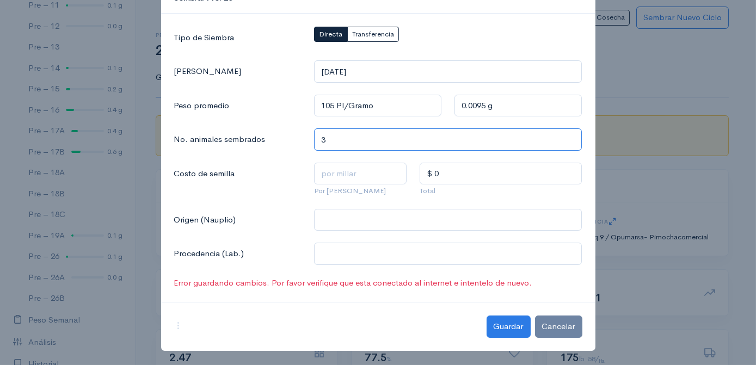
type input "3,133,000"
click at [318, 175] on input "text" at bounding box center [360, 174] width 93 height 22
type input "$ 1.50"
type input "$ 4,699.5"
click at [315, 204] on div "Tipo de Siembra Directa Transferencia Fecha Siembra [DATE] Peso promedio 105 Pl…" at bounding box center [378, 158] width 434 height 289
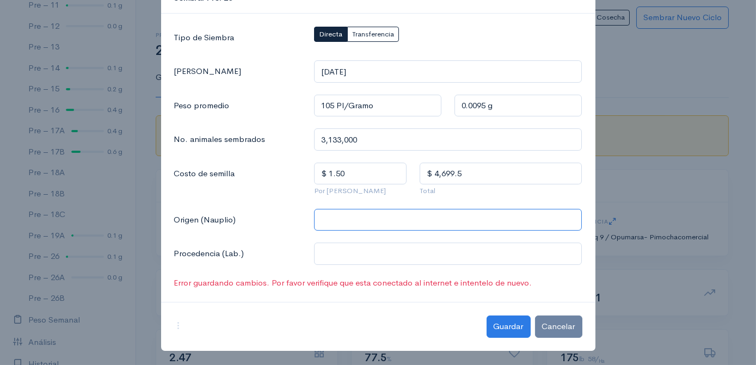
click at [317, 218] on input "text" at bounding box center [448, 220] width 268 height 22
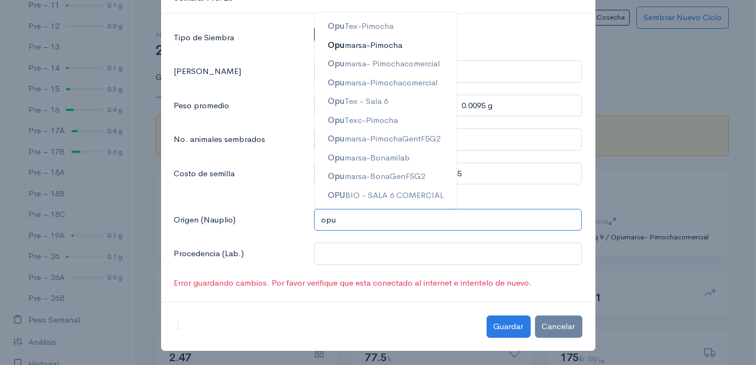
click at [354, 46] on ngb-highlight "Opu marsa-Pimocha" at bounding box center [365, 44] width 75 height 10
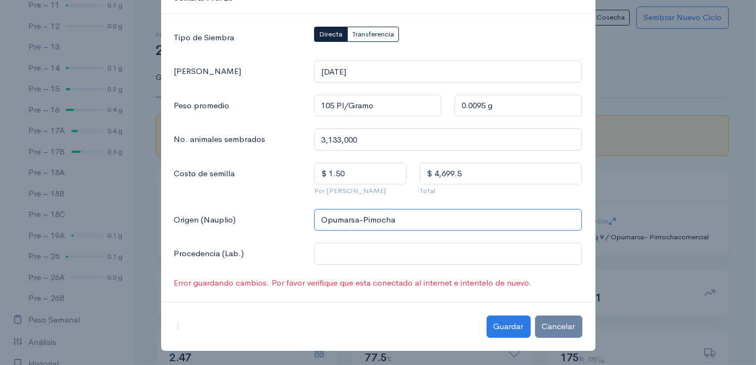
type input "Opumarsa-Pimocha"
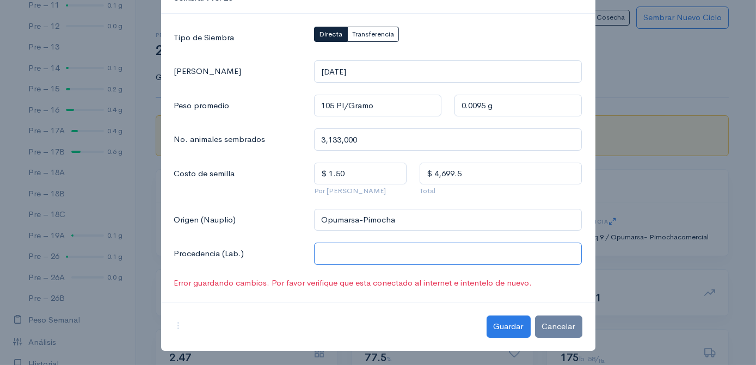
click at [326, 255] on input "text" at bounding box center [448, 254] width 268 height 22
click at [360, 255] on input "Sala 3 - Tq" at bounding box center [448, 254] width 268 height 22
click at [360, 255] on input "Sala 3 - Tq 9 - 12" at bounding box center [448, 254] width 268 height 22
click at [357, 280] on span "Sala 3 - Tq 9 - 12" at bounding box center [361, 279] width 67 height 10
type input "Sala 3 - Tq 9 - 12"
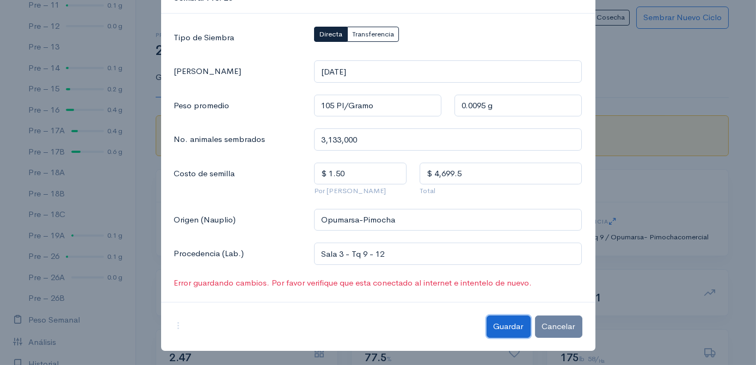
click at [507, 328] on button "Guardar" at bounding box center [508, 327] width 44 height 22
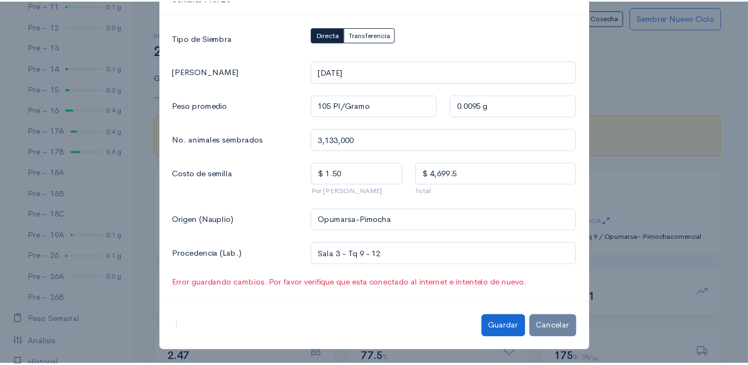
scroll to position [20, 0]
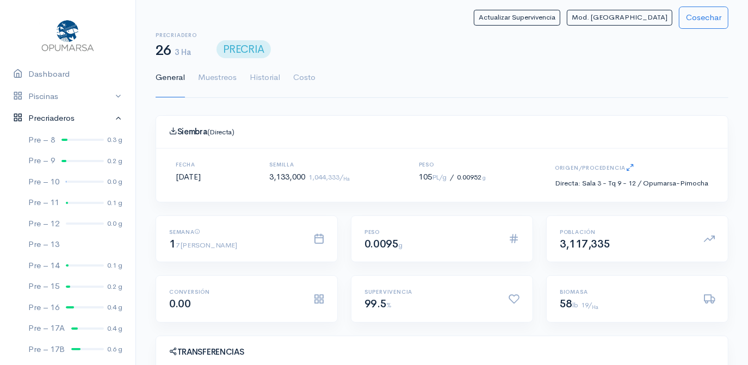
click at [110, 118] on link "Precriaderos" at bounding box center [67, 118] width 135 height 22
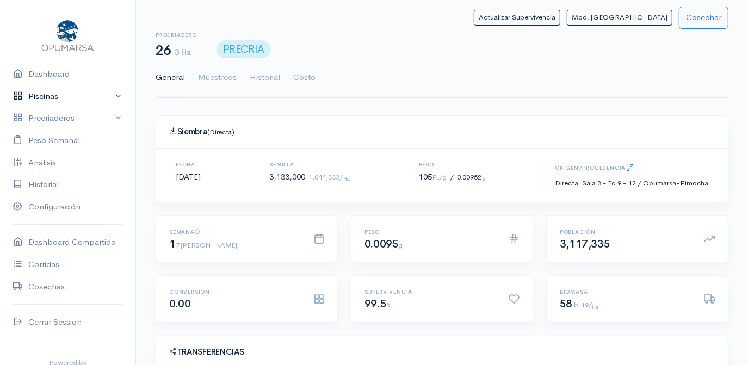
click at [62, 98] on link "Piscinas" at bounding box center [67, 96] width 135 height 22
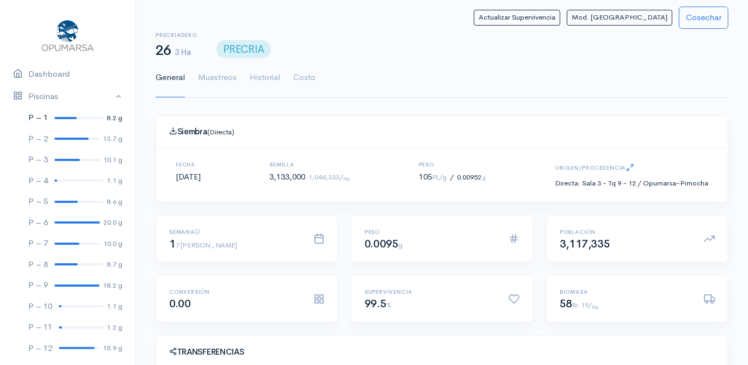
click at [75, 117] on div at bounding box center [78, 118] width 49 height 2
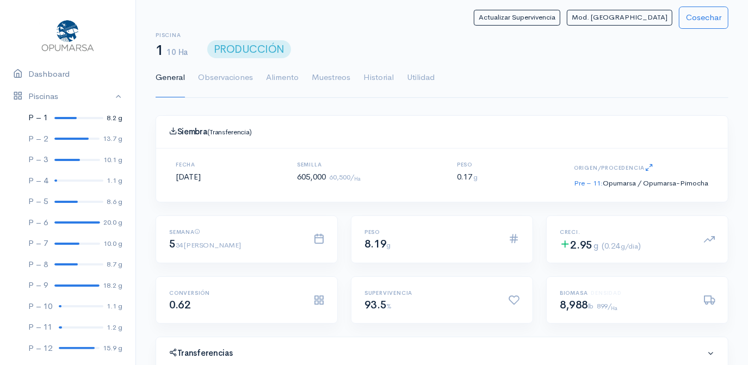
scroll to position [163, 313]
click at [70, 140] on link "P – 2 13.7 g" at bounding box center [67, 138] width 135 height 21
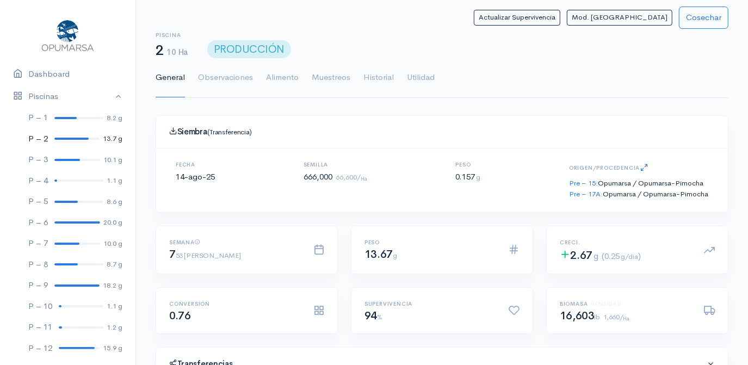
scroll to position [163, 313]
click at [67, 159] on div at bounding box center [67, 160] width 26 height 2
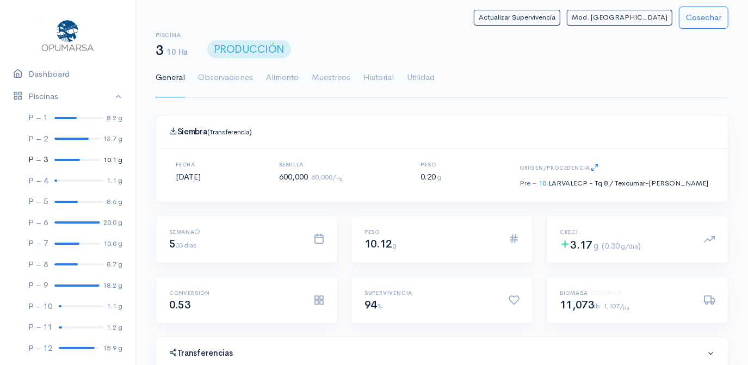
scroll to position [163, 313]
click at [64, 181] on div at bounding box center [78, 181] width 49 height 2
click at [68, 202] on div at bounding box center [65, 202] width 23 height 2
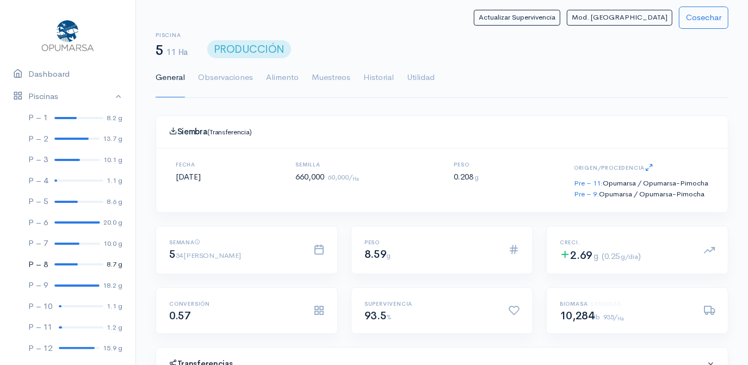
click at [65, 266] on link "P – 8 8.7 g" at bounding box center [67, 264] width 135 height 21
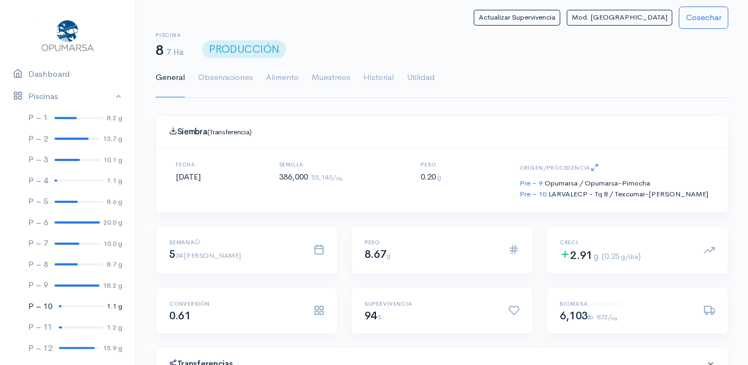
click at [72, 305] on div at bounding box center [81, 306] width 45 height 2
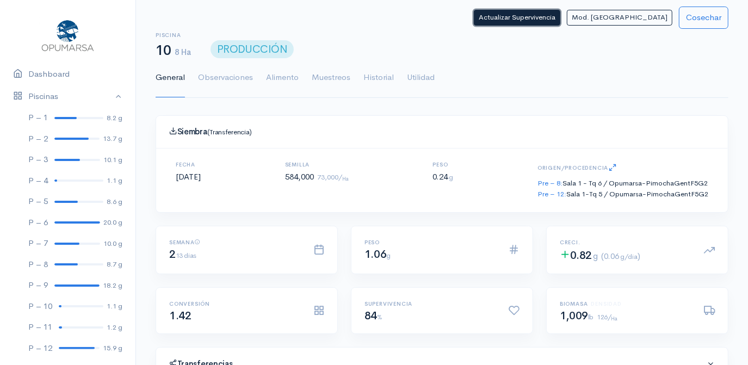
click at [560, 19] on button "Actualizar Supervivencia" at bounding box center [517, 18] width 87 height 16
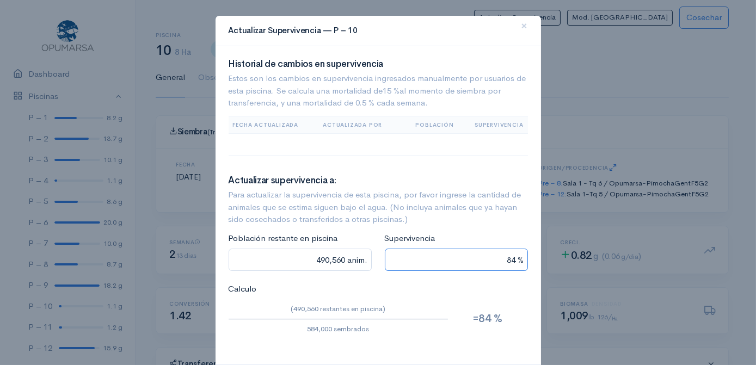
click at [511, 259] on input "84 %" at bounding box center [456, 260] width 143 height 22
type input "46,720 anim."
type input "8 %"
type input "0 anim."
type input "52,560 anim."
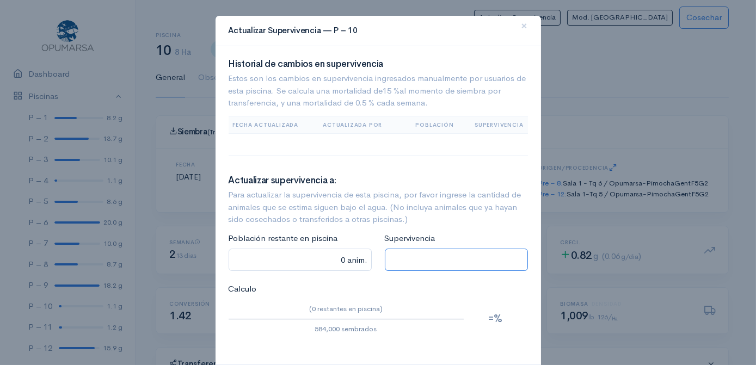
type input "9 %"
type input "554,800 anim."
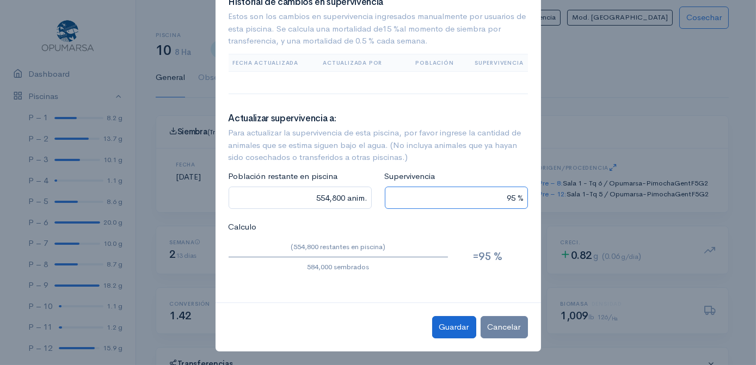
type input "95 %"
click at [449, 329] on button "Guardar" at bounding box center [454, 327] width 44 height 22
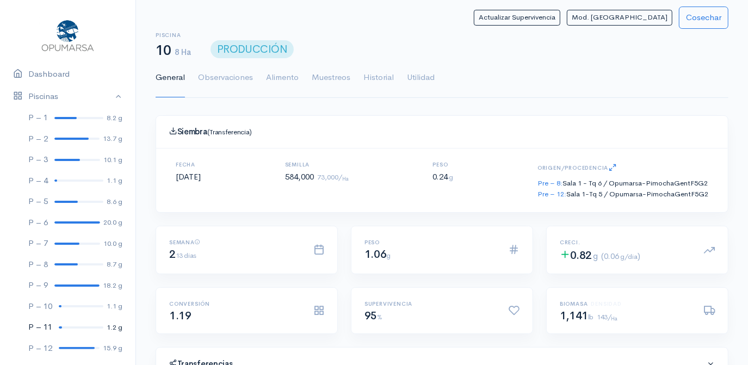
click at [66, 326] on div at bounding box center [81, 327] width 45 height 2
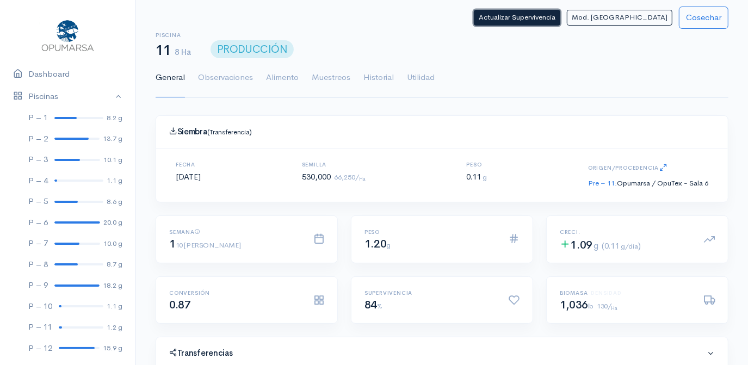
click at [560, 18] on button "Actualizar Supervivencia" at bounding box center [517, 18] width 87 height 16
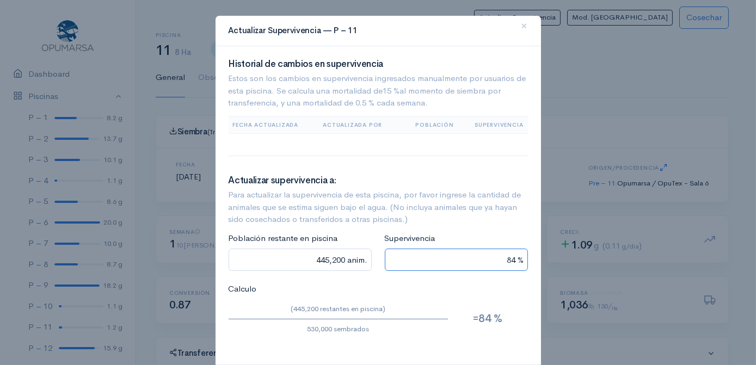
click at [511, 259] on input "84 %" at bounding box center [456, 260] width 143 height 22
type input "42,400 anim."
type input "8 %"
type input "0 anim."
type input "47,700 anim."
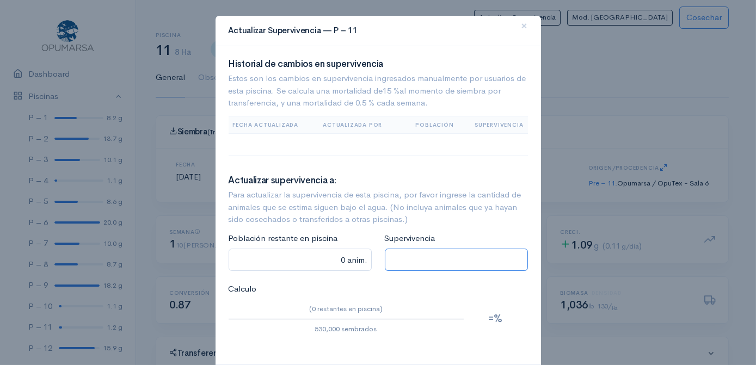
type input "9 %"
type input "503,500 anim."
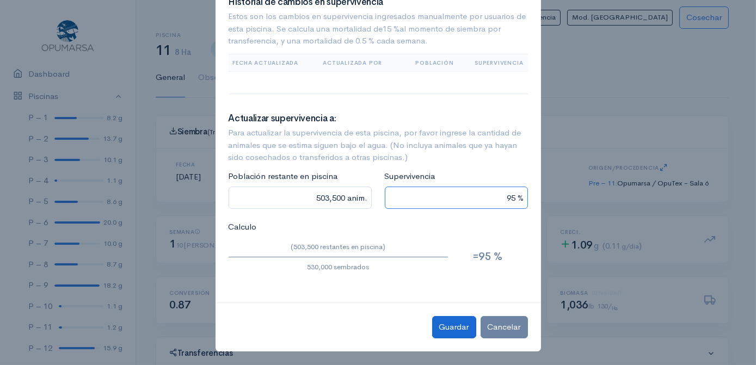
type input "95 %"
click at [457, 328] on button "Guardar" at bounding box center [454, 327] width 44 height 22
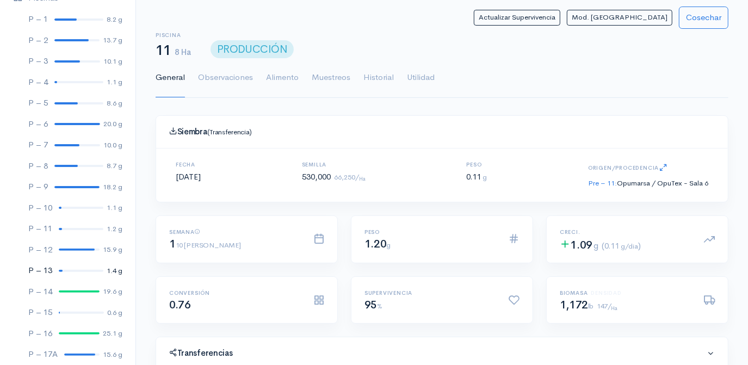
click at [78, 270] on div at bounding box center [81, 271] width 45 height 2
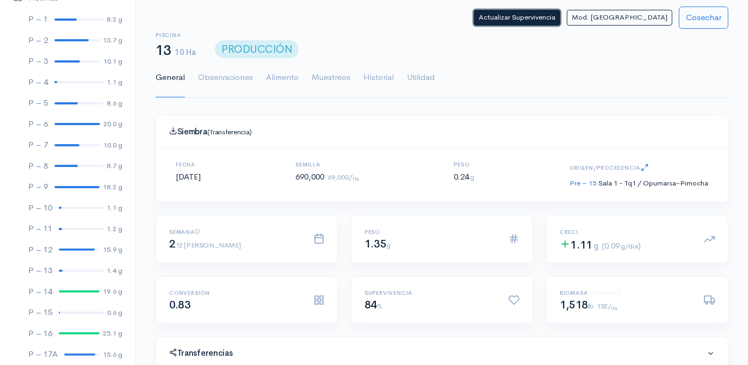
click at [560, 20] on button "Actualizar Supervivencia" at bounding box center [517, 18] width 87 height 16
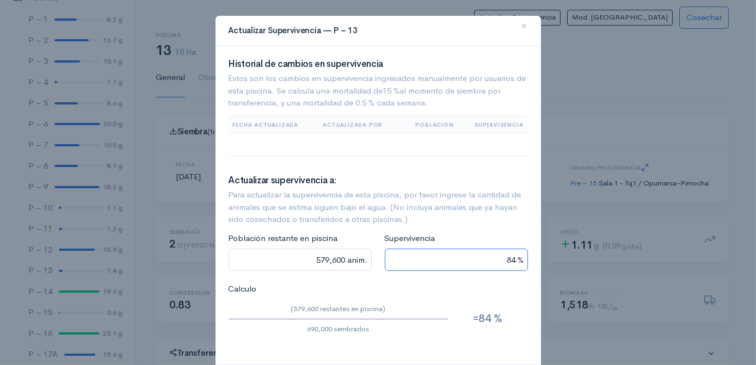
click at [510, 259] on input "84 %" at bounding box center [456, 260] width 143 height 22
type input "55,200 anim."
type input "8 %"
type input "0 anim."
type input "62,100 anim."
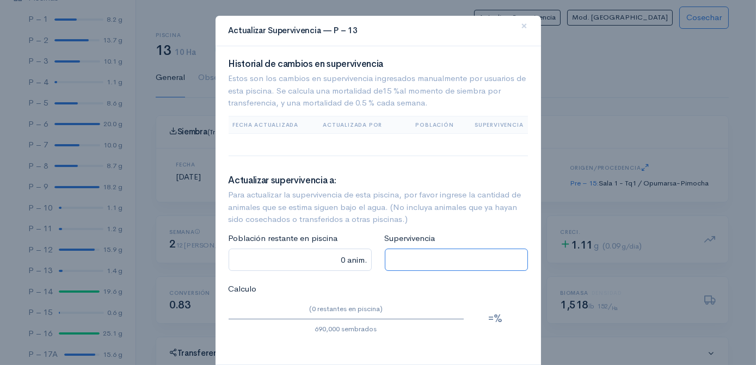
type input "9 %"
type input "655,500 anim."
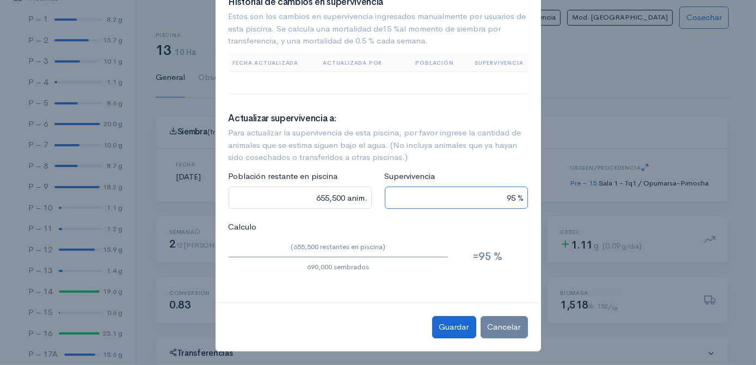
type input "95 %"
click at [454, 330] on button "Guardar" at bounding box center [454, 327] width 44 height 22
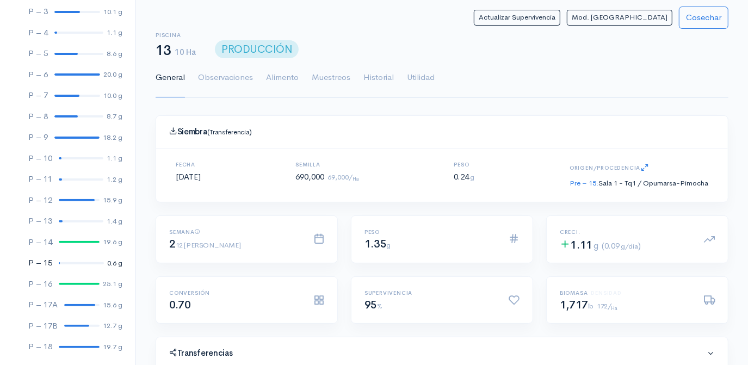
click at [70, 262] on div at bounding box center [81, 263] width 45 height 2
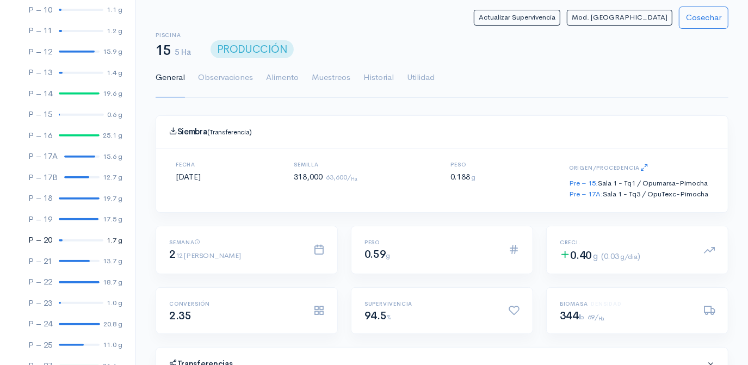
click at [71, 238] on link "P – 20 1.7 g" at bounding box center [67, 240] width 135 height 21
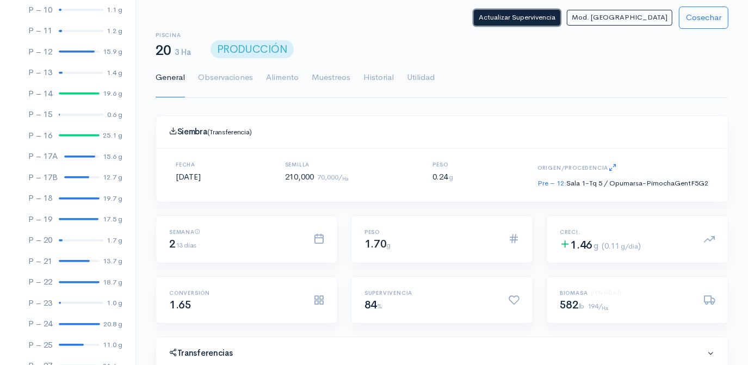
click at [560, 20] on button "Actualizar Supervivencia" at bounding box center [517, 18] width 87 height 16
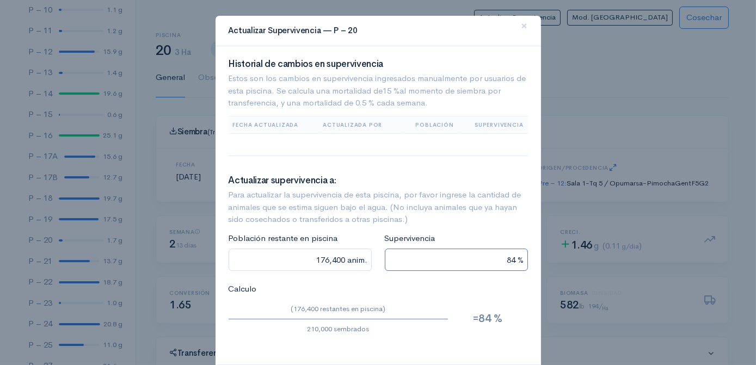
click at [509, 259] on input "84 %" at bounding box center [456, 260] width 143 height 22
type input "8,400 anim."
type input "4 %"
type input "197,400 anim."
type input "94 %"
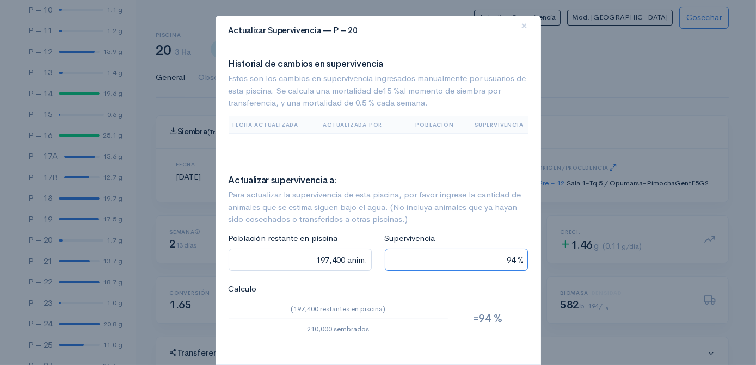
click at [510, 260] on input "94 %" at bounding box center [456, 260] width 143 height 22
type input "18,900 anim."
type input "9 %"
type input "199,500 anim."
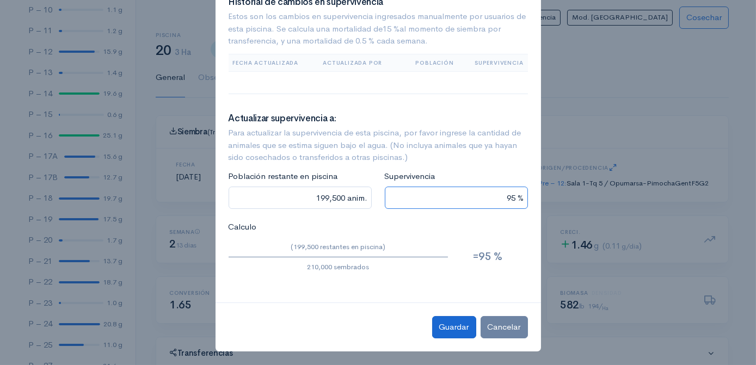
type input "95 %"
click at [448, 331] on button "Guardar" at bounding box center [454, 327] width 44 height 22
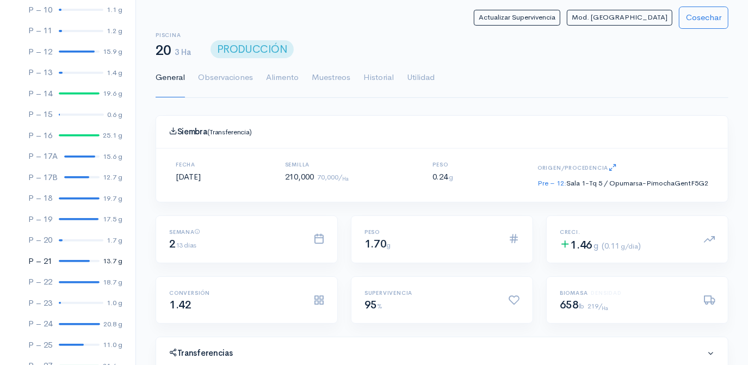
click at [71, 260] on div at bounding box center [74, 261] width 31 height 2
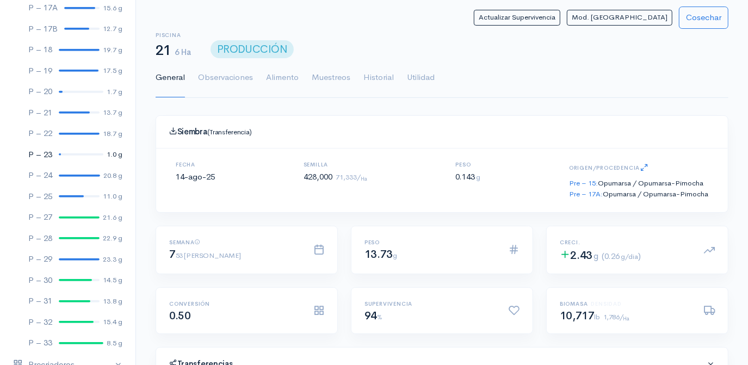
click at [74, 154] on div at bounding box center [81, 154] width 45 height 2
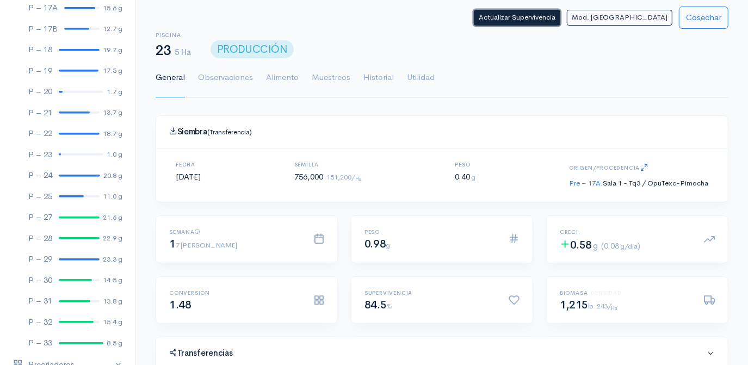
click at [558, 17] on button "Actualizar Supervivencia" at bounding box center [517, 18] width 87 height 16
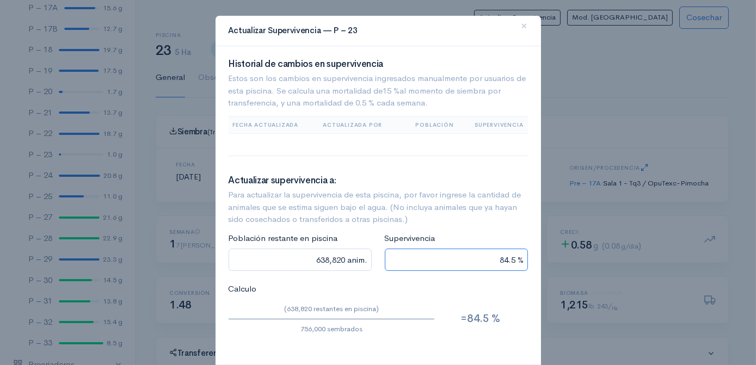
click at [512, 257] on input "84.5 %" at bounding box center [456, 260] width 143 height 22
type input "635,040 anim."
type input "84 %"
type input "60,480 anim."
type input "8 %"
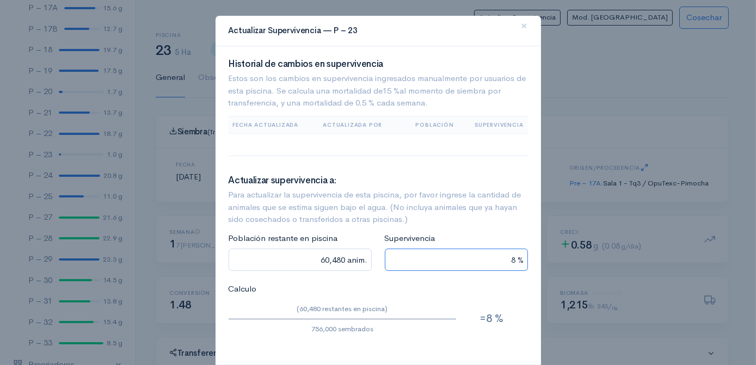
type input "0 anim."
type input "68,040 anim."
type input "9 %"
type input "718,200 anim."
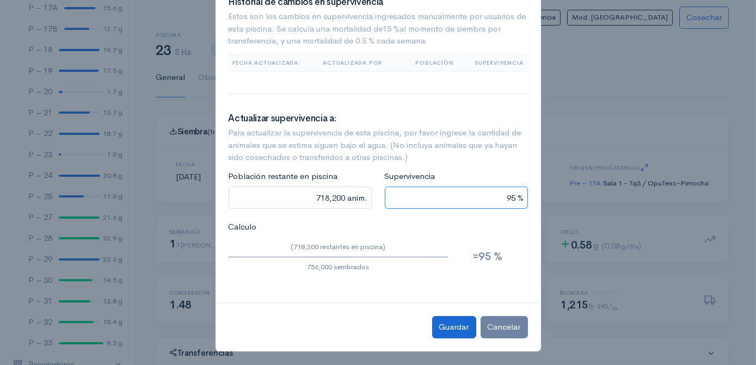
type input "95 %"
click at [457, 326] on button "Guardar" at bounding box center [454, 327] width 44 height 22
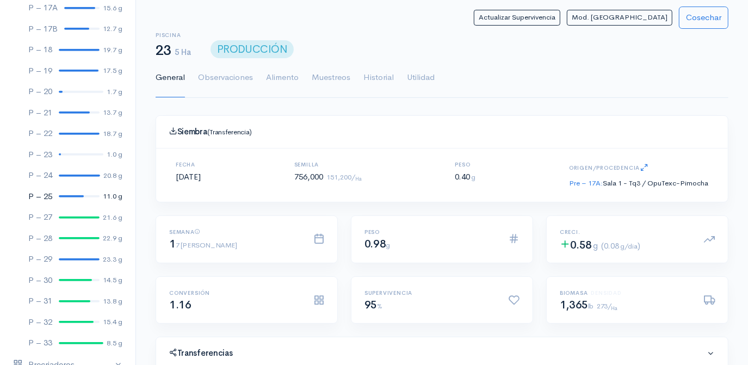
click at [70, 195] on div at bounding box center [71, 196] width 25 height 2
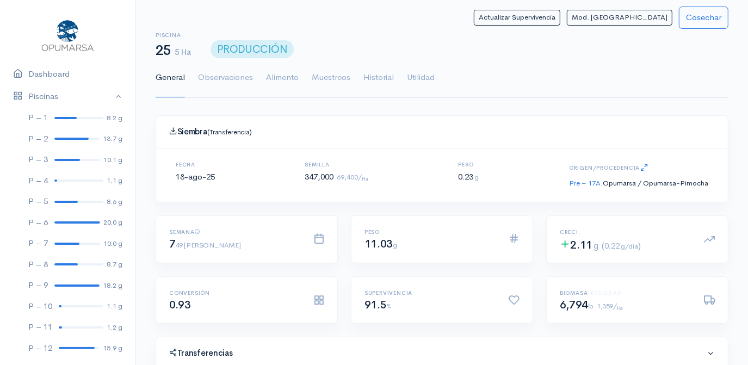
click at [466, 78] on ul "General Observaciones Alimento Muestreos Historial Utilidad" at bounding box center [442, 77] width 573 height 39
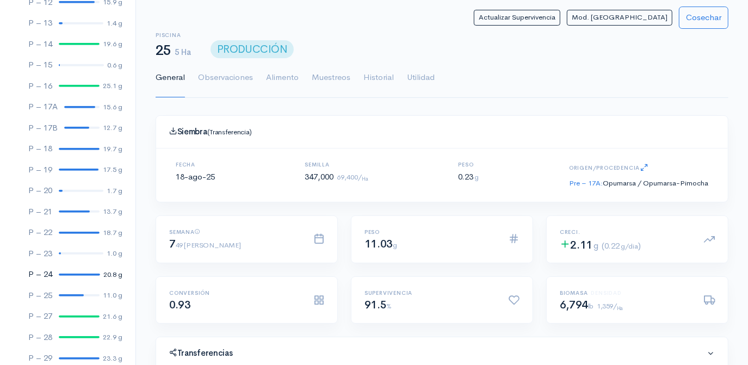
click at [70, 274] on div at bounding box center [79, 275] width 41 height 2
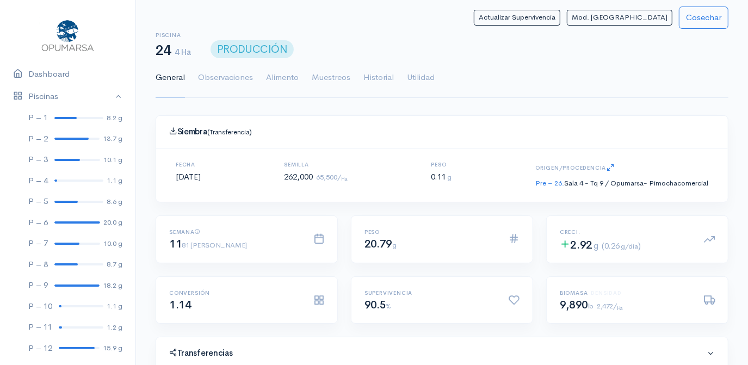
click at [153, 4] on html "Dashboard Piscinas P – 1 8.2 g P – 2 13.7 g P – 3 10.1 g P – 4 1.1 g P – 5 8.6 …" at bounding box center [374, 182] width 748 height 365
click at [54, 73] on link "Dashboard" at bounding box center [67, 74] width 135 height 22
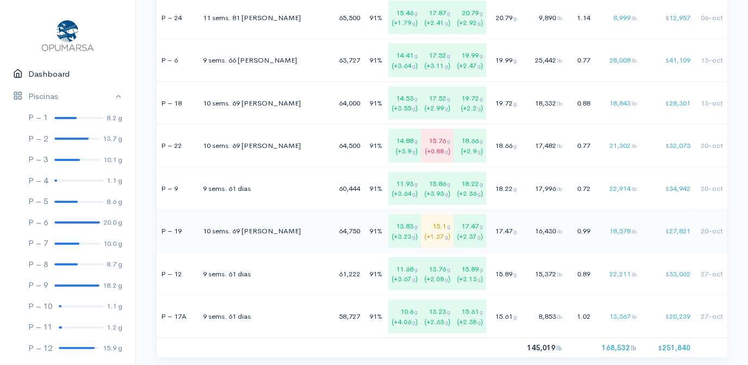
scroll to position [841, 0]
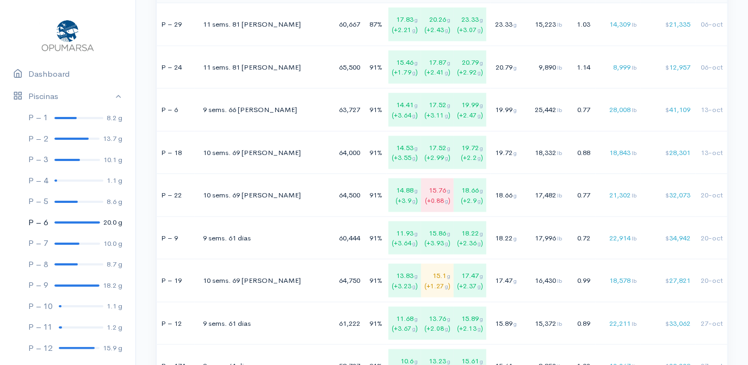
click at [70, 223] on div at bounding box center [77, 222] width 46 height 2
